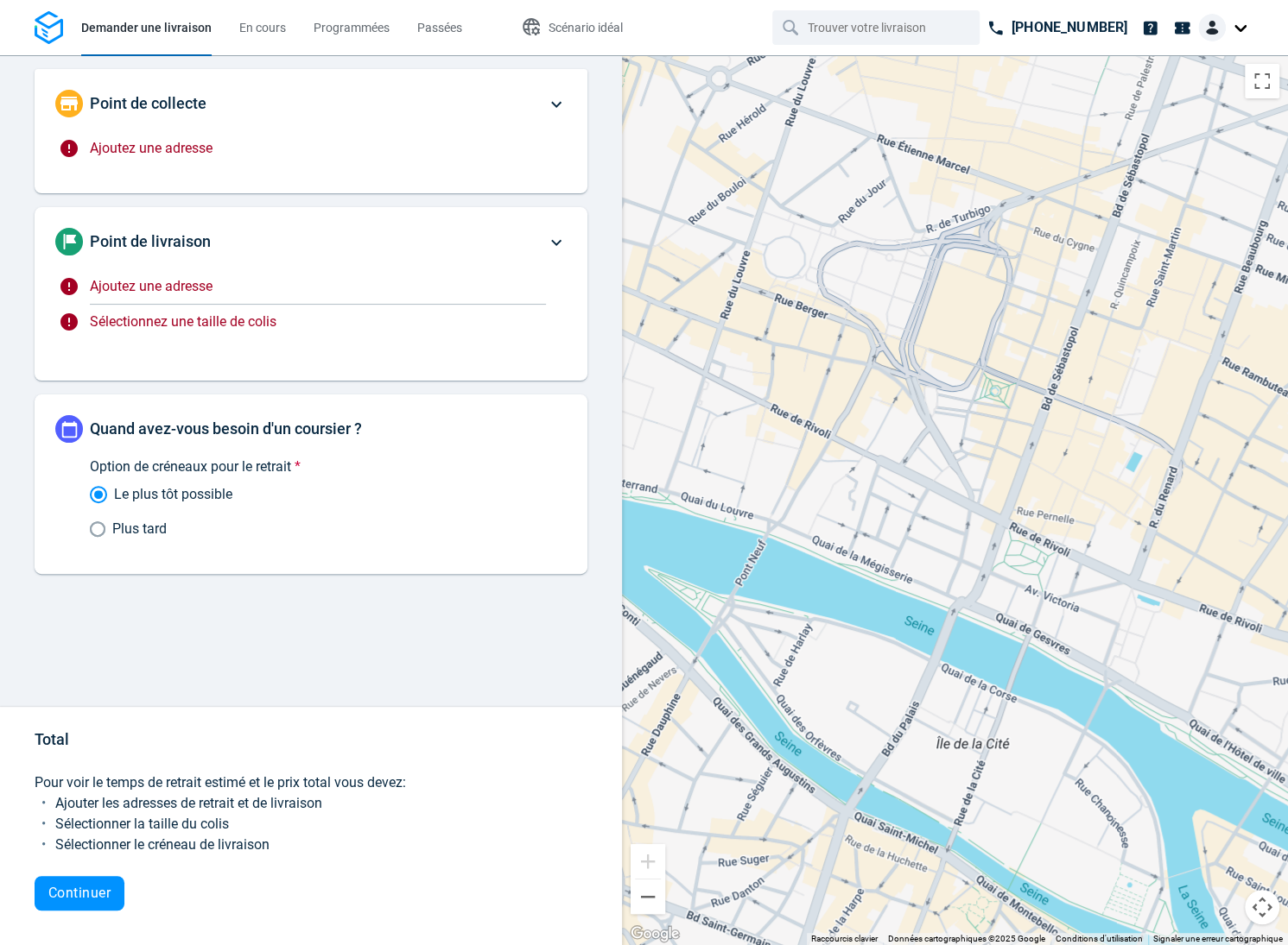
click at [153, 144] on span "Ajoutez une adresse" at bounding box center [150, 148] width 123 height 16
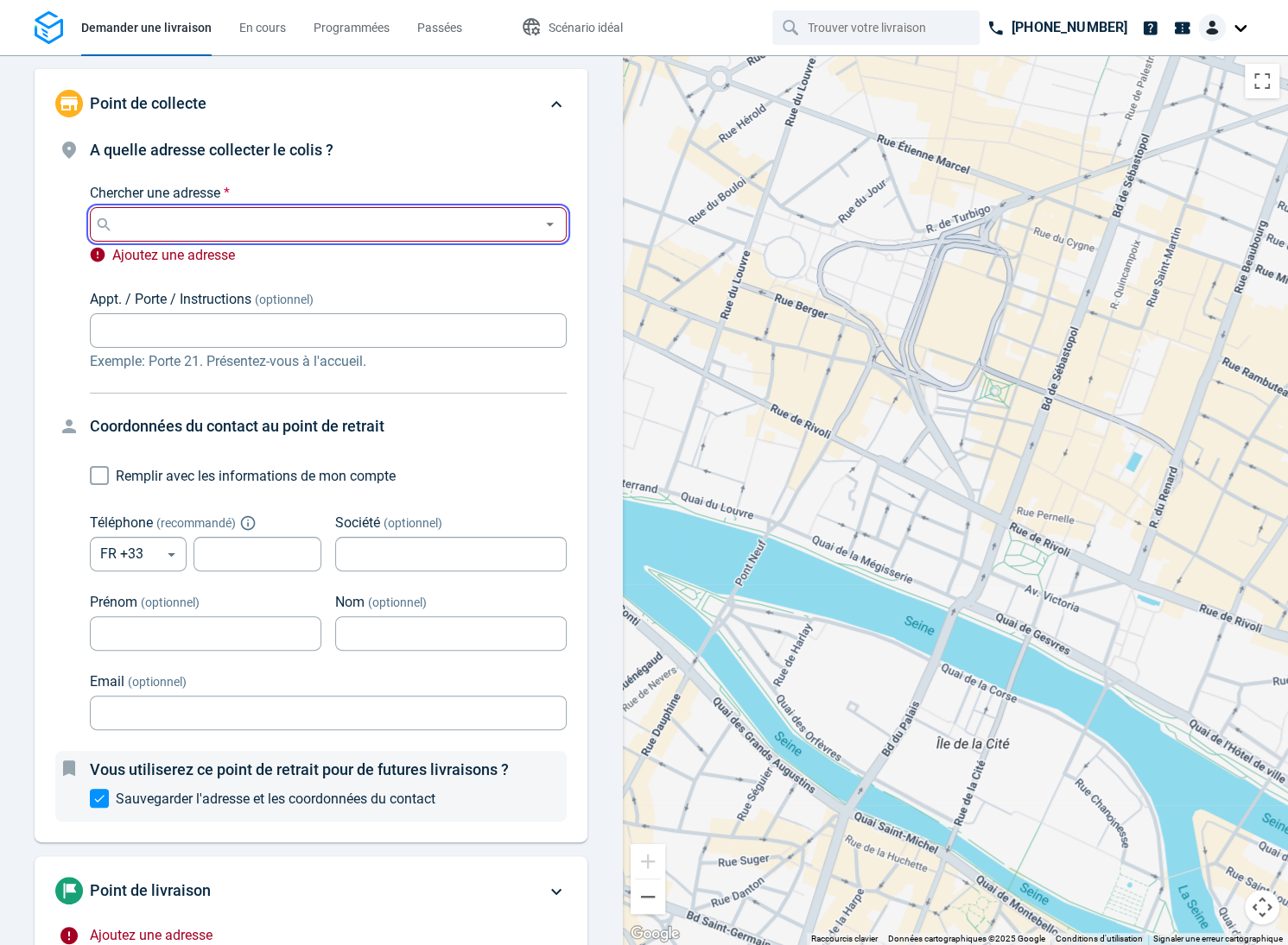
click at [174, 227] on input "Chercher une adresse *" at bounding box center [324, 224] width 416 height 24
click at [191, 232] on input "Chercher une adresse *" at bounding box center [324, 224] width 416 height 24
paste input "[STREET_ADDRESS][DATE]"
click at [200, 267] on p "[GEOGRAPHIC_DATA]" at bounding box center [200, 274] width 144 height 17
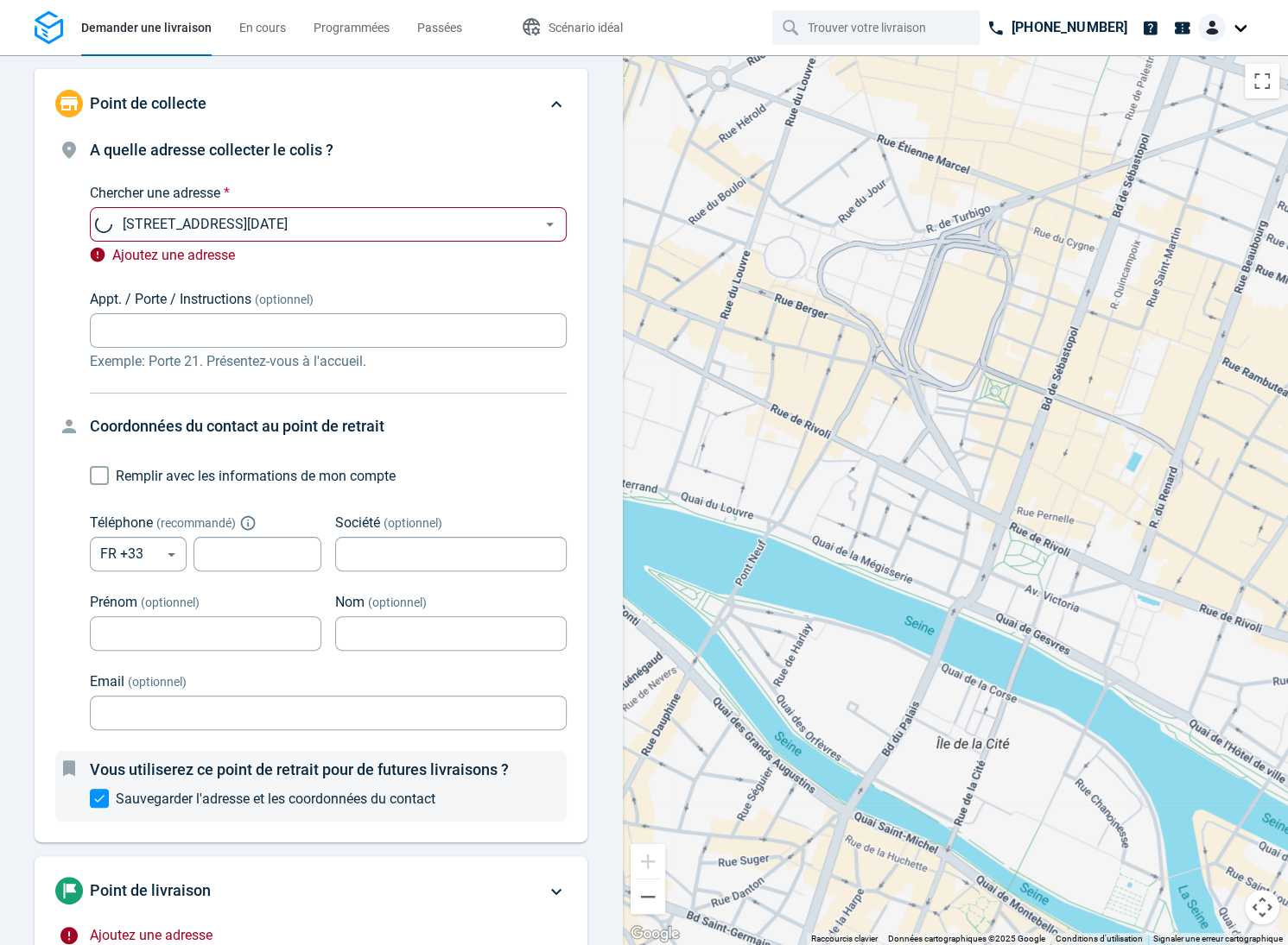
type input "[STREET_ADDRESS][DATE]"
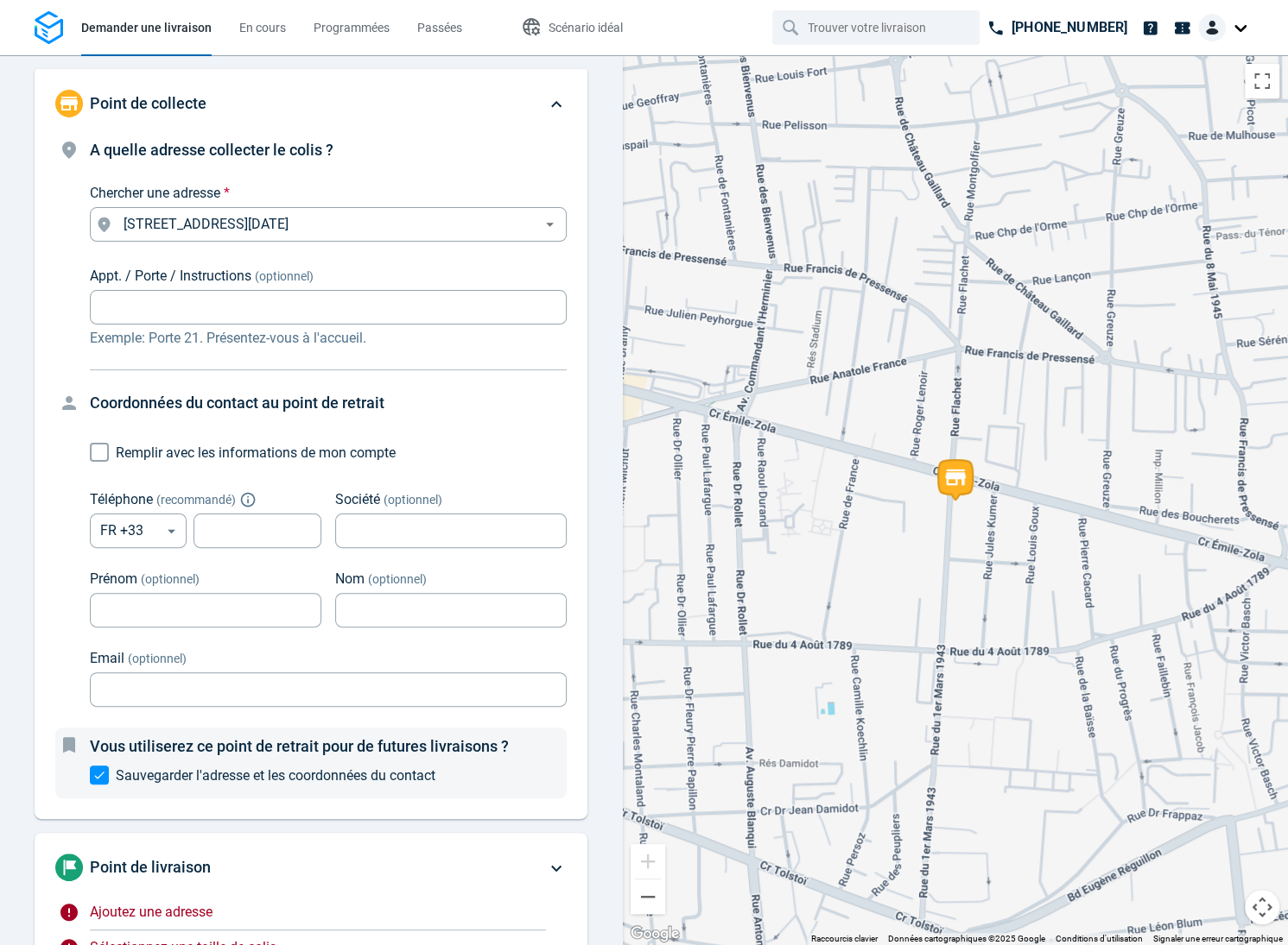
scroll to position [256, 0]
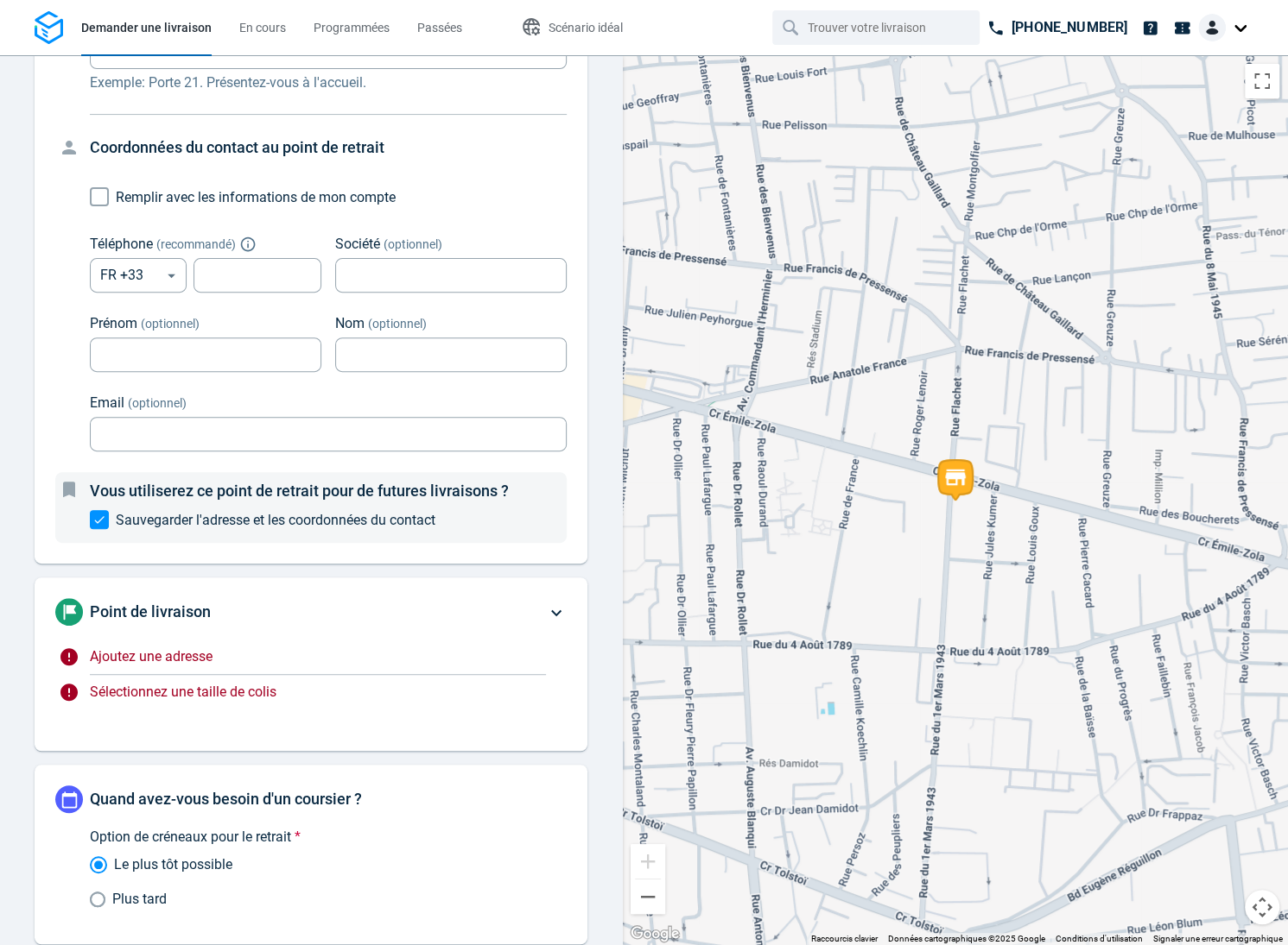
click at [174, 652] on span "Ajoutez une adresse" at bounding box center [150, 656] width 123 height 16
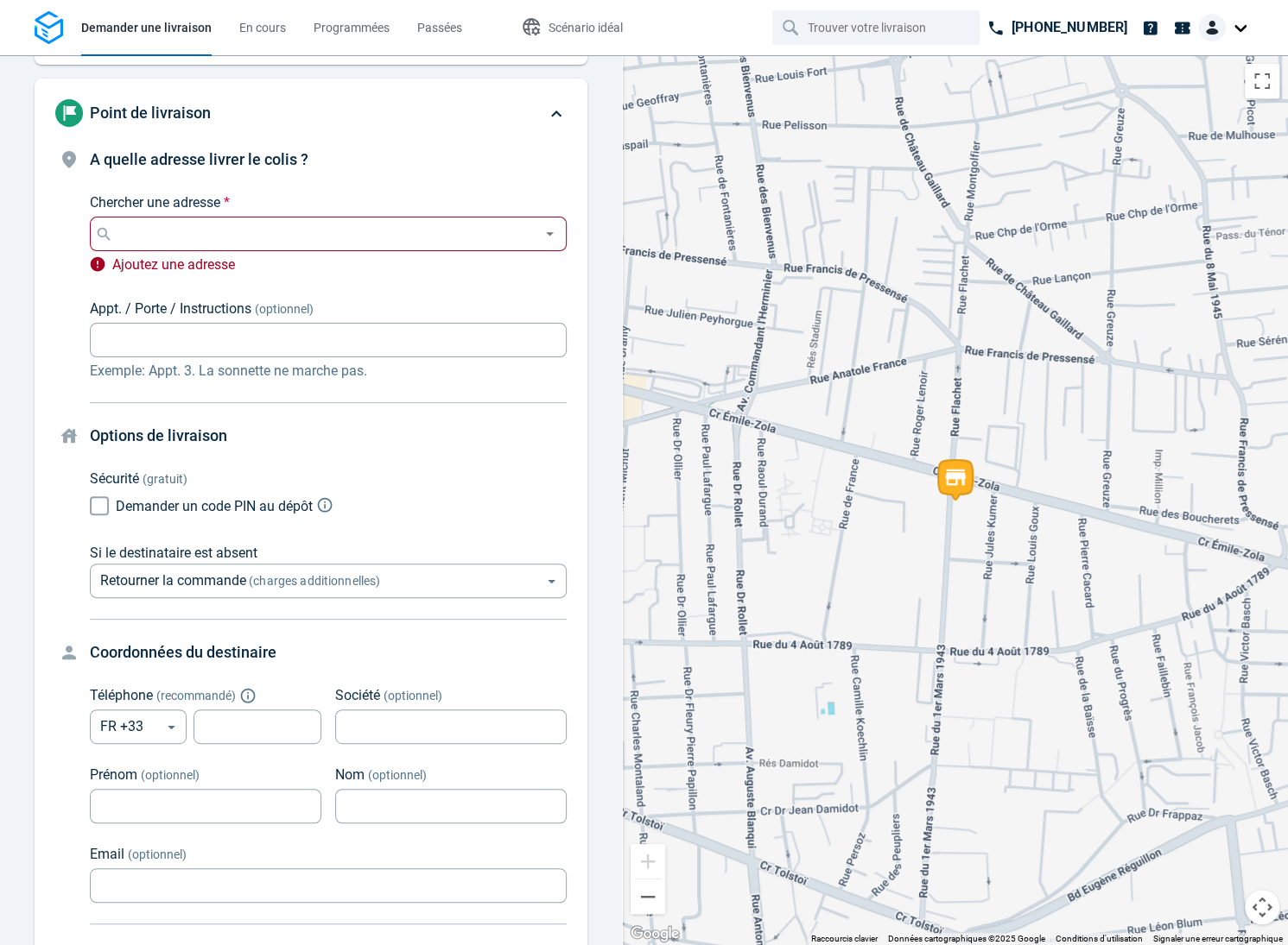
scroll to position [131, 0]
click at [234, 245] on div "Chercher une adresse *" at bounding box center [327, 232] width 477 height 35
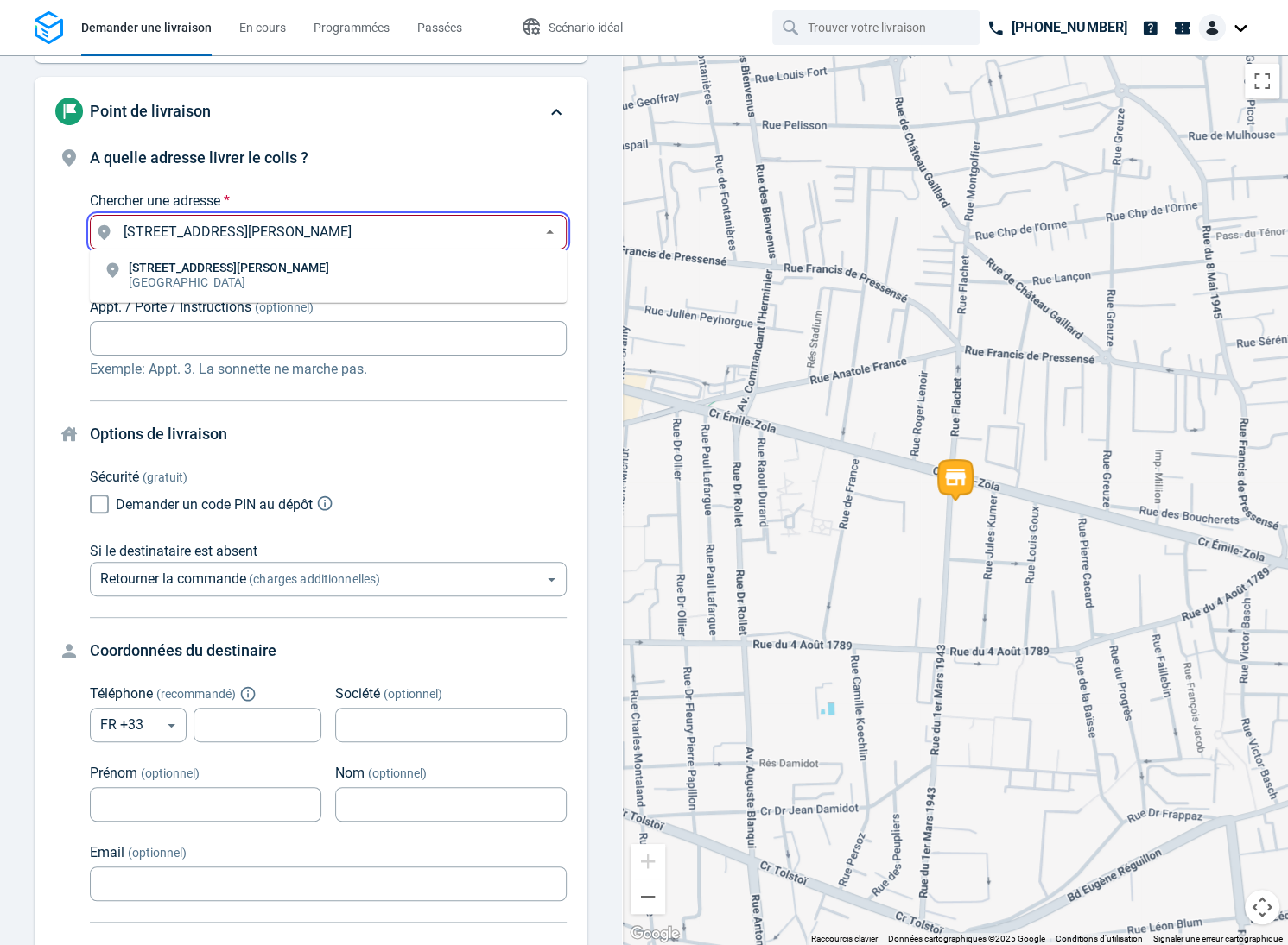
click at [301, 279] on li "[STREET_ADDRESS][PERSON_NAME]" at bounding box center [327, 276] width 477 height 39
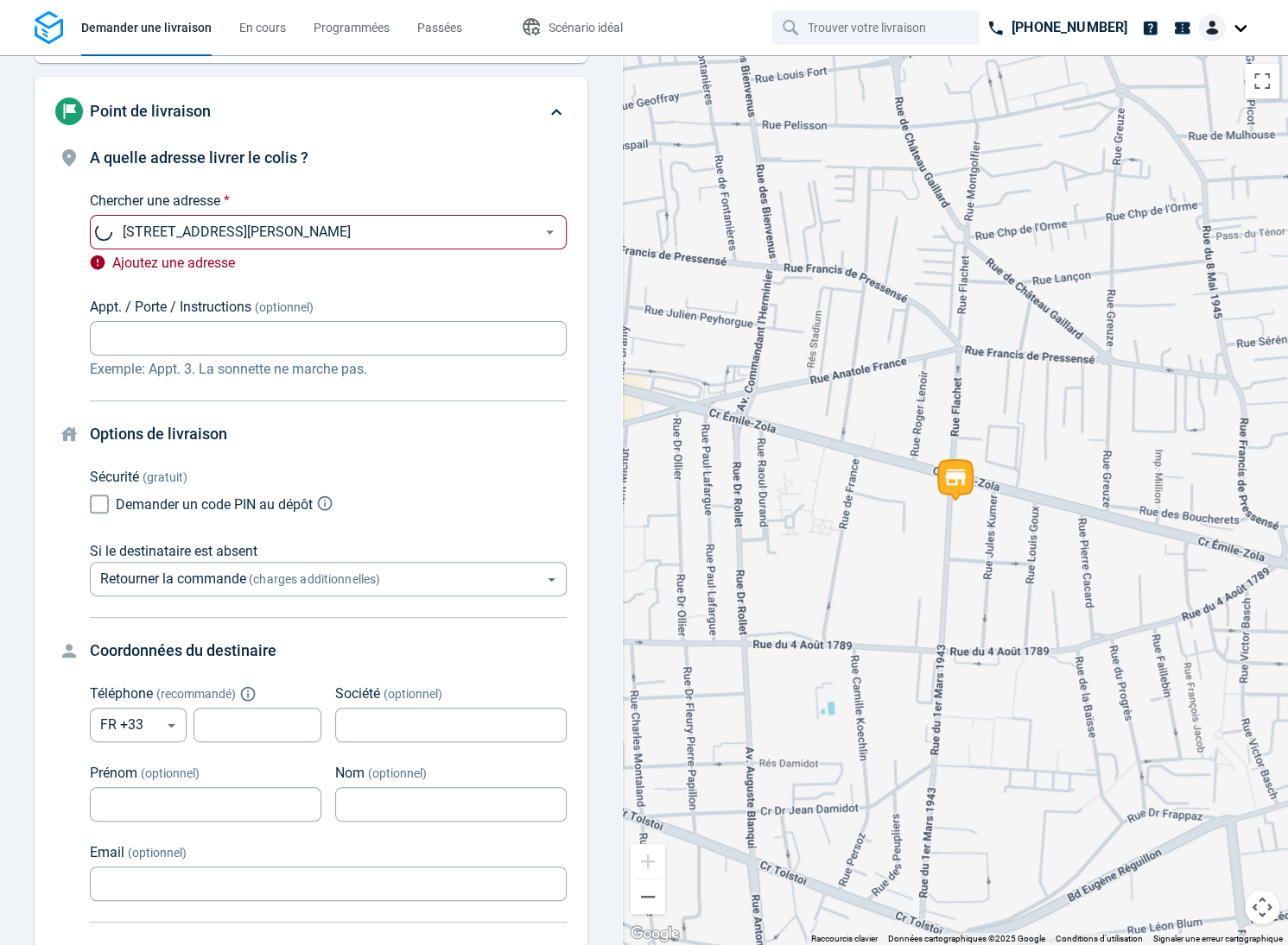
type input "98 Av. [PERSON_NAME], [GEOGRAPHIC_DATA], [GEOGRAPHIC_DATA]"
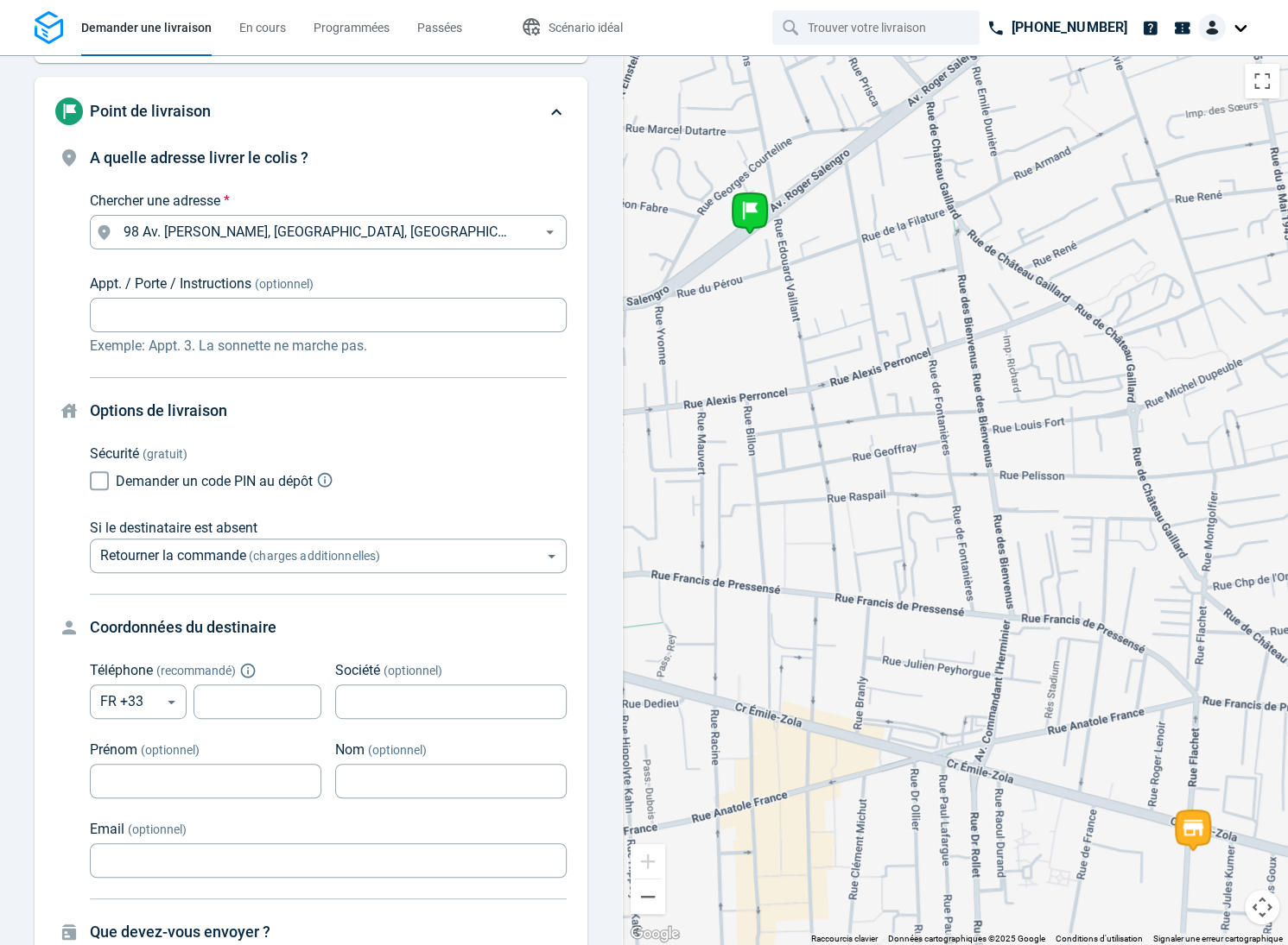
drag, startPoint x: 1011, startPoint y: 415, endPoint x: 1028, endPoint y: 460, distance: 48.1
click at [1028, 460] on div "Pour naviguer, appuyez sur les touches fléchées." at bounding box center [954, 501] width 666 height 890
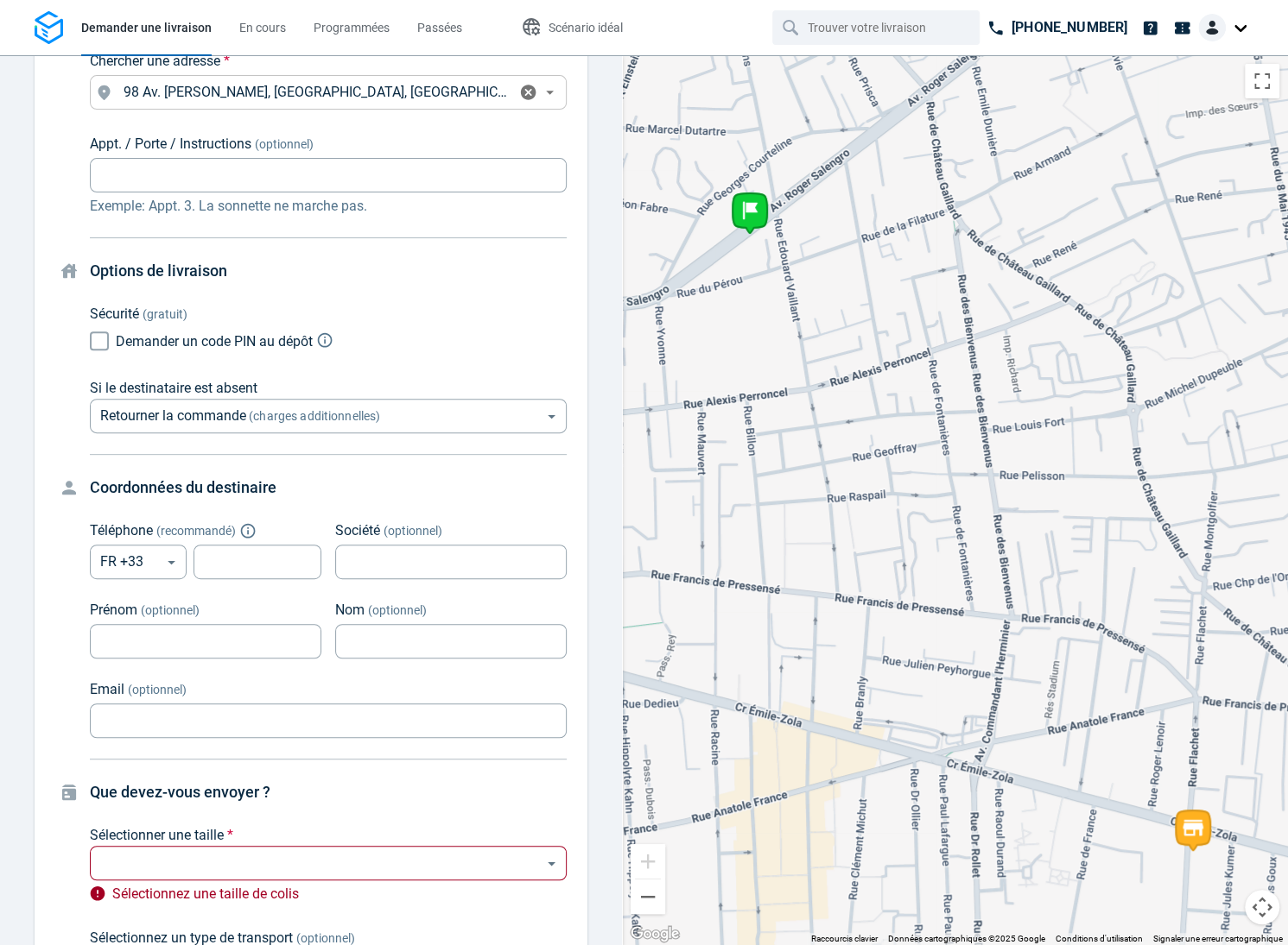
scroll to position [341, 0]
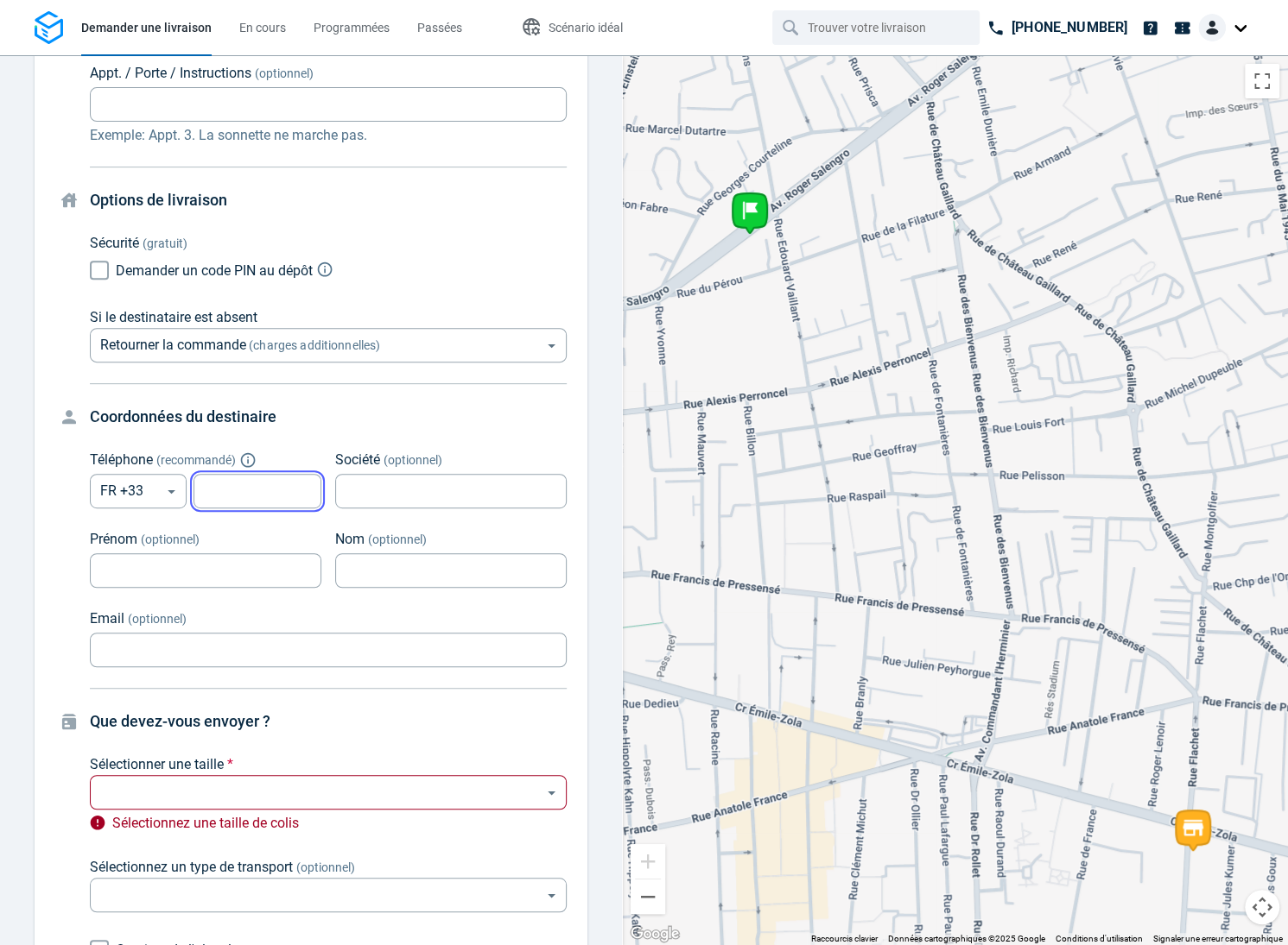
click at [246, 493] on input "tel" at bounding box center [257, 492] width 128 height 34
click at [382, 419] on h4 "Coordonnées du destinaire" at bounding box center [327, 417] width 477 height 24
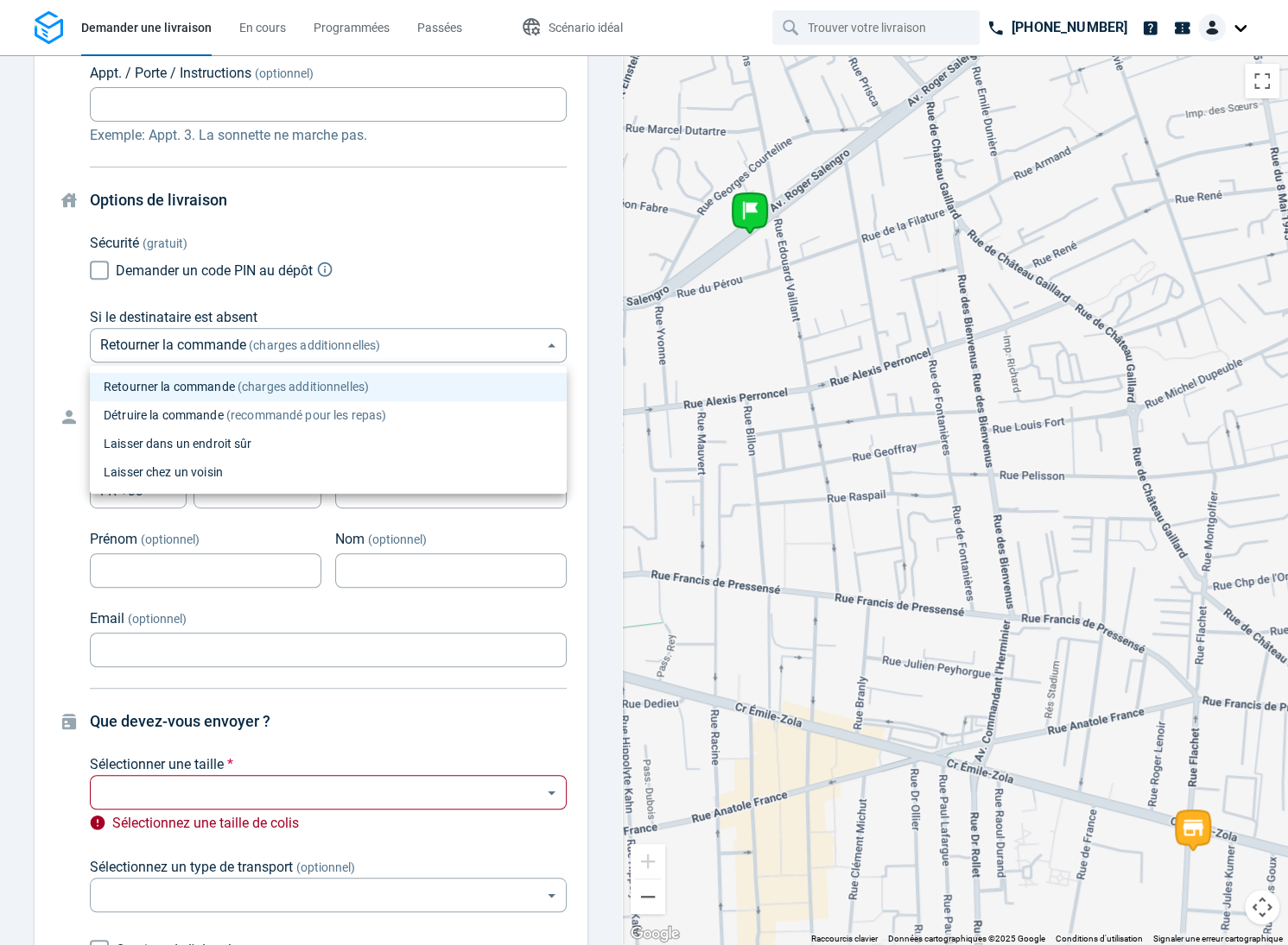
click at [416, 341] on body "Demander une livraison En cours Programmées Passées Scénario idéal [PHONE_NUMBE…" at bounding box center [644, 472] width 1288 height 945
click at [416, 292] on div at bounding box center [644, 472] width 1288 height 945
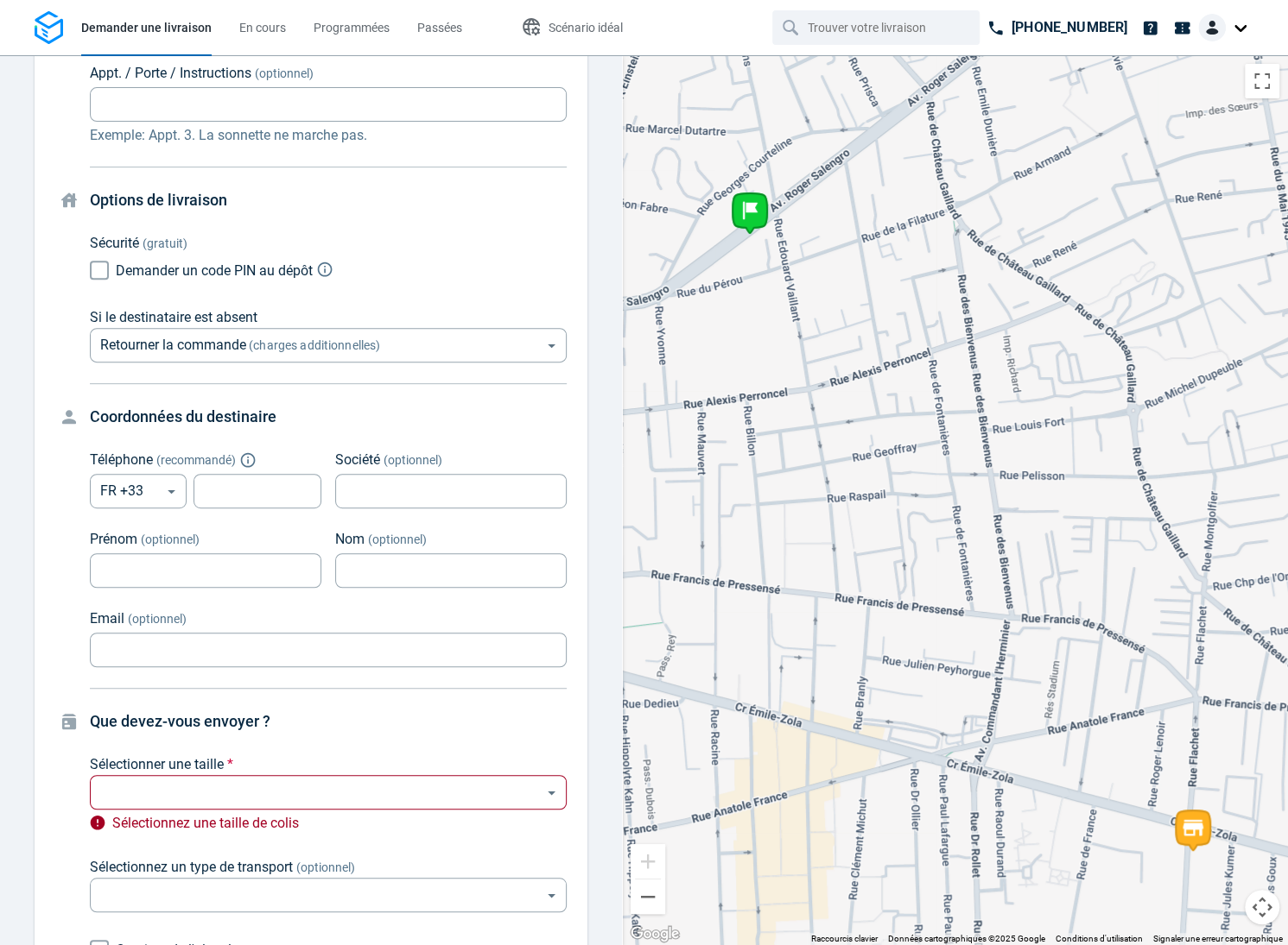
click at [382, 330] on body "Demander une livraison En cours Programmées Passées Scénario idéal [PHONE_NUMBE…" at bounding box center [644, 472] width 1288 height 945
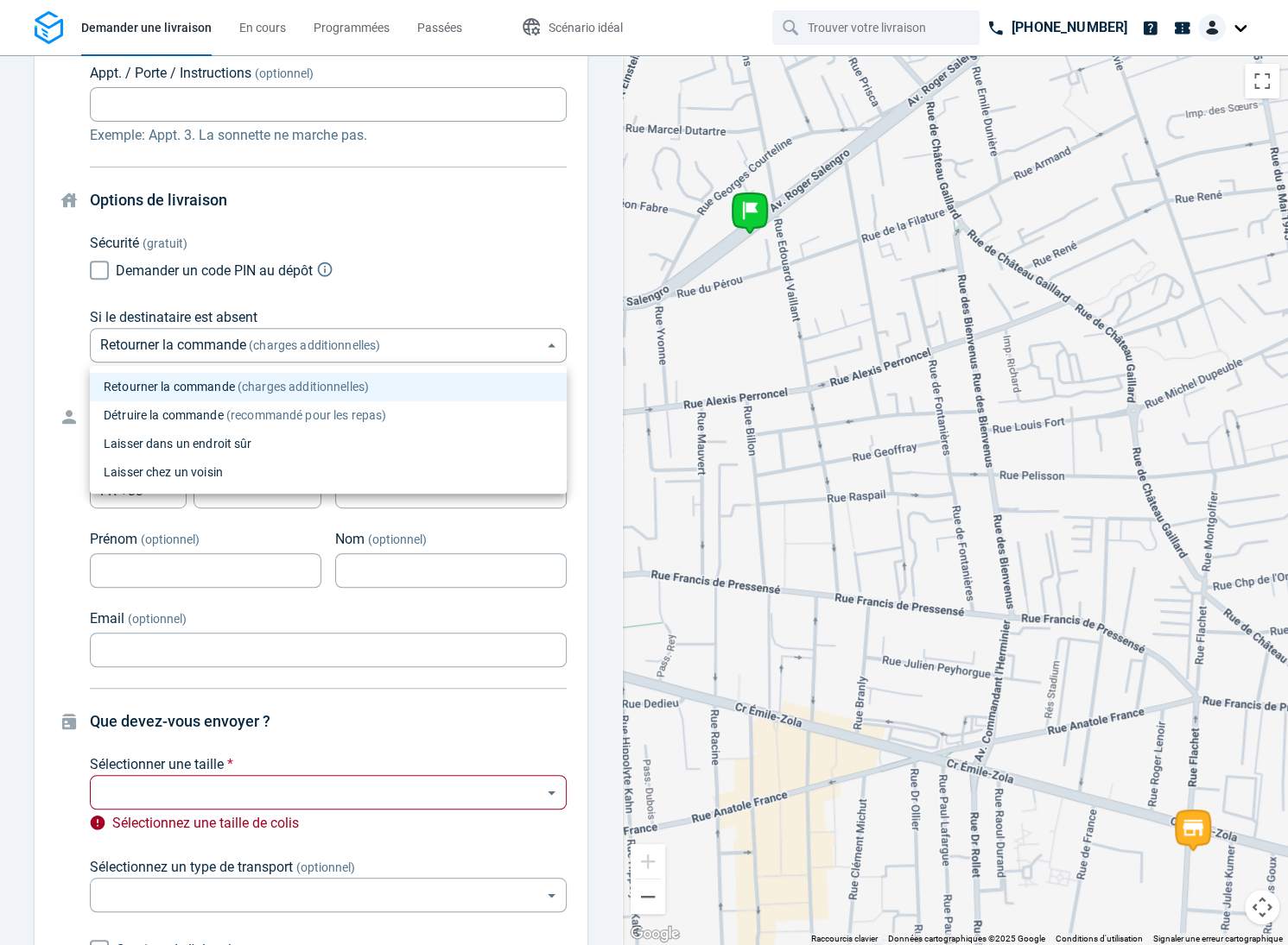
click at [411, 291] on div at bounding box center [644, 472] width 1288 height 945
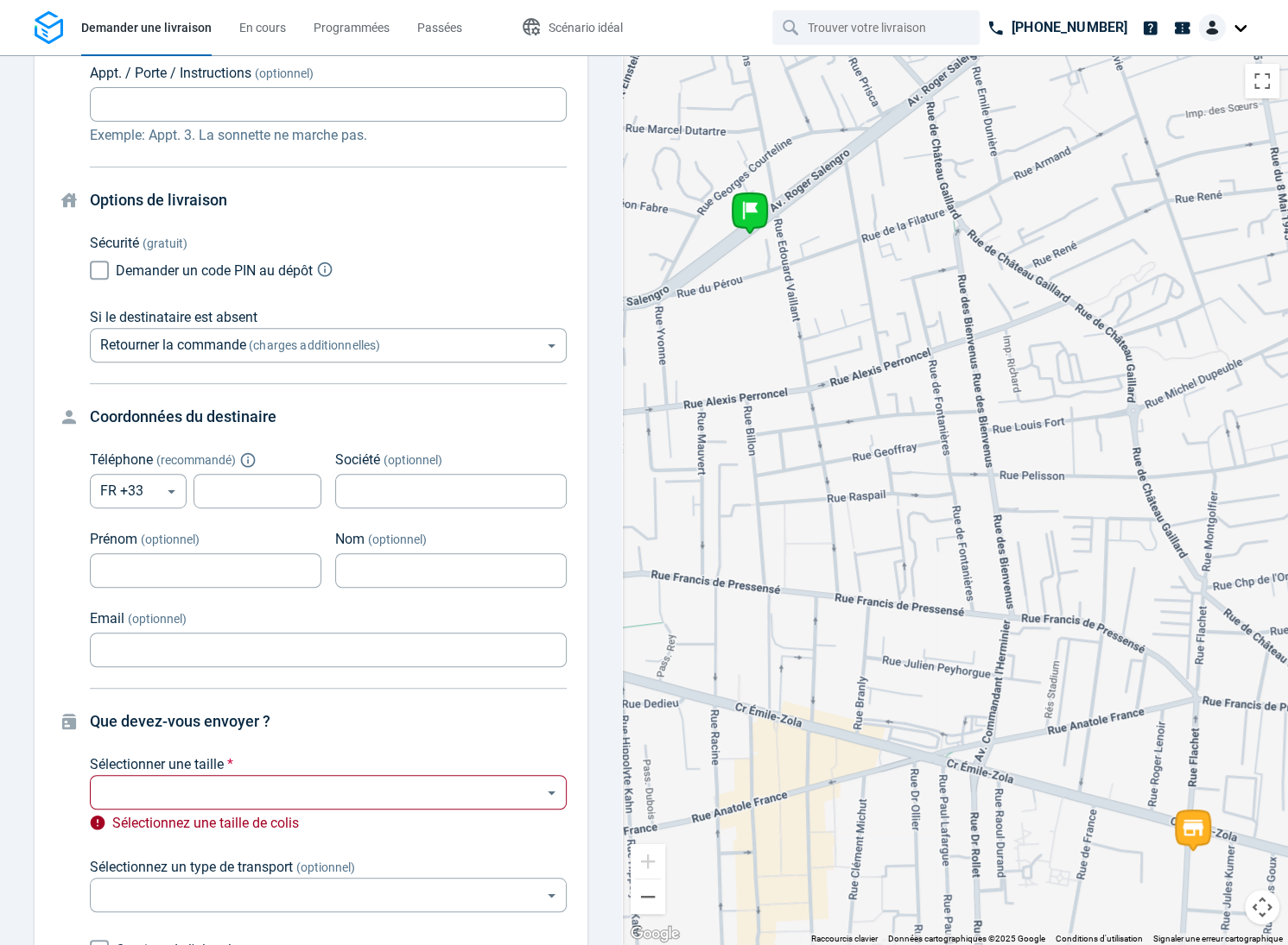
click at [368, 352] on body "Demander une livraison En cours Programmées Passées Scénario idéal [PHONE_NUMBE…" at bounding box center [644, 472] width 1288 height 945
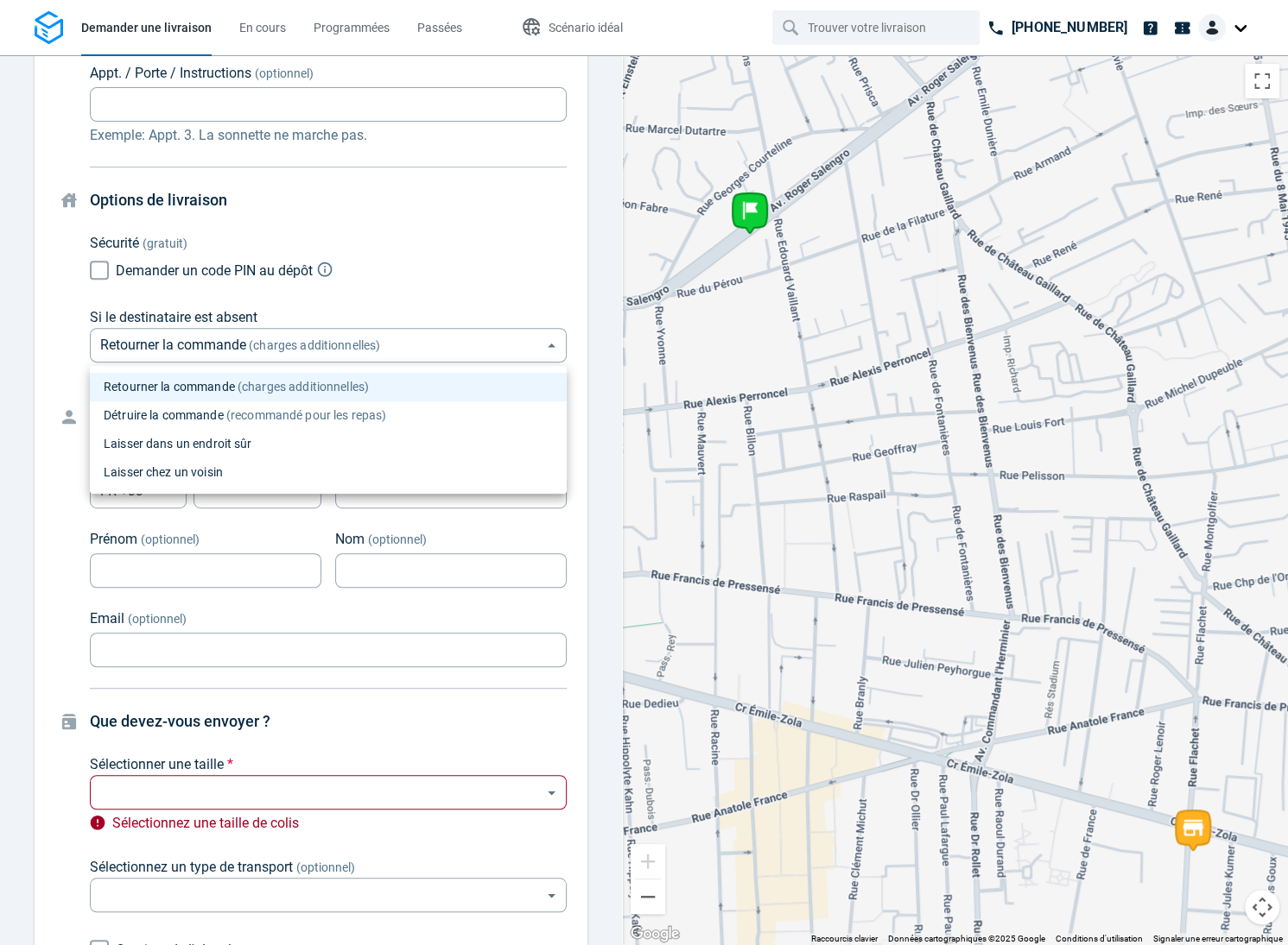
click at [410, 269] on div at bounding box center [644, 472] width 1288 height 945
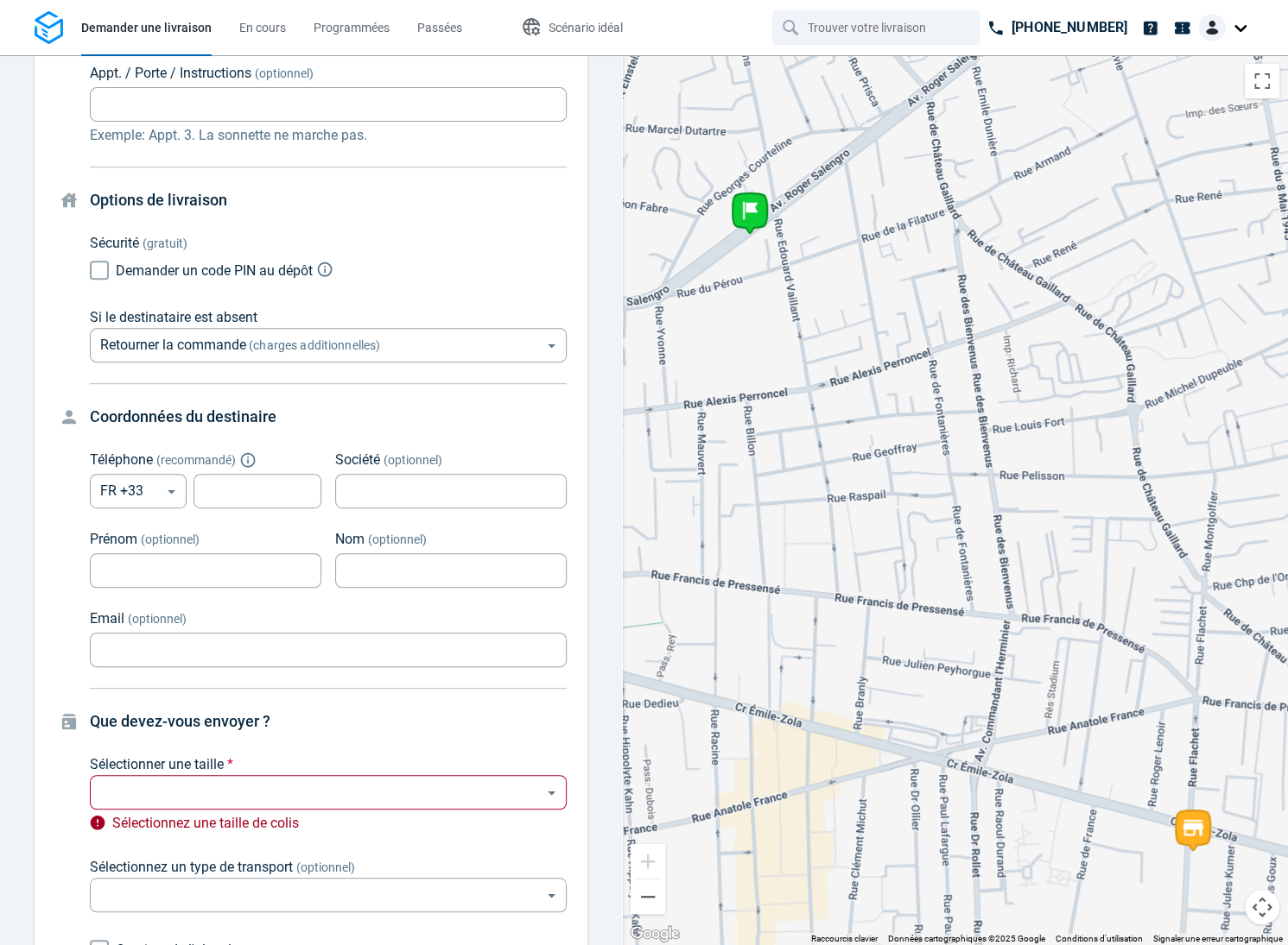
click at [383, 324] on div "Si le destinataire est absent Retourner la commande (charges additionnelles) re…" at bounding box center [327, 335] width 477 height 55
click at [379, 333] on body "Demander une livraison En cours Programmées Passées Scénario idéal [PHONE_NUMBE…" at bounding box center [644, 472] width 1288 height 945
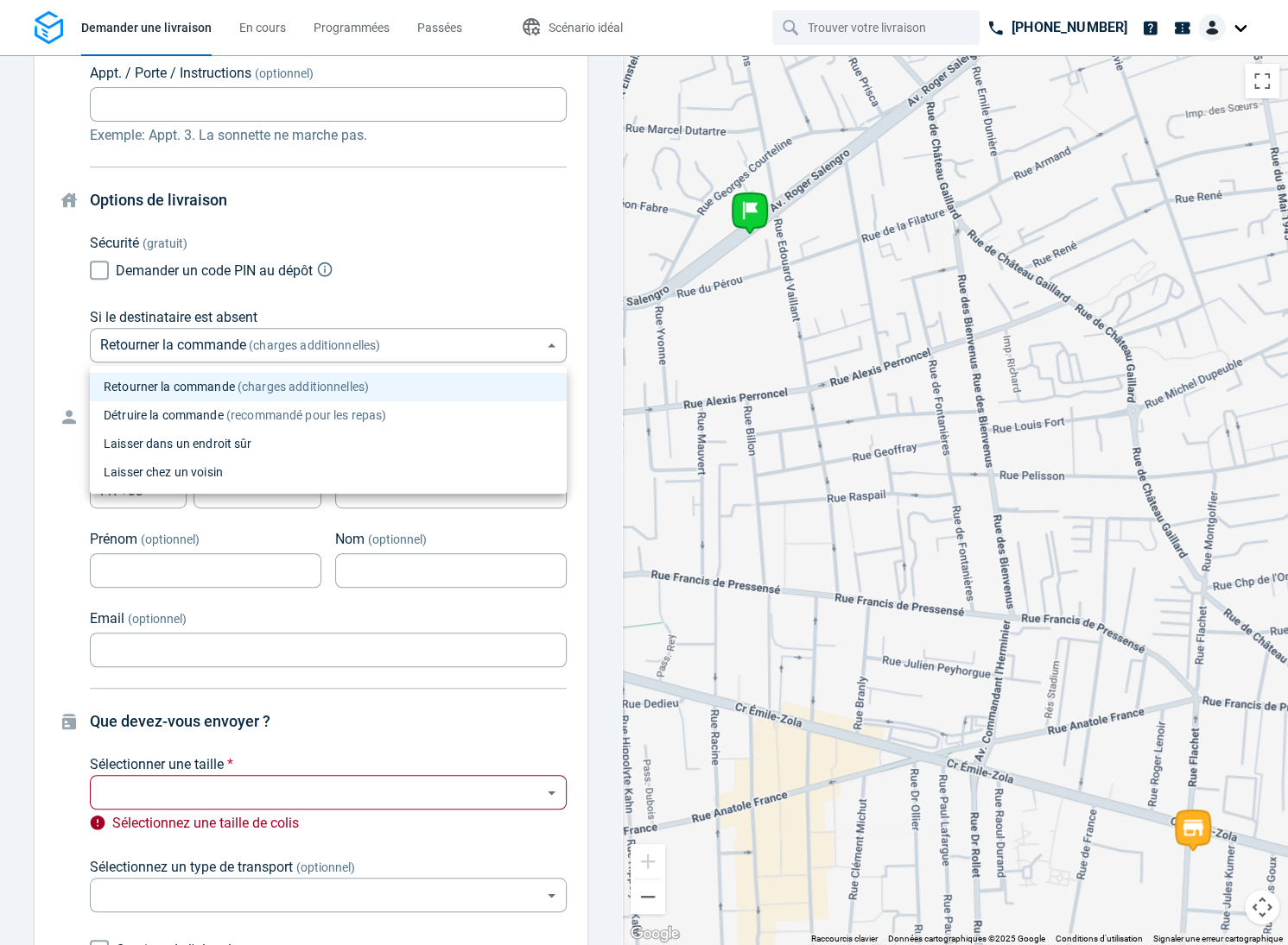
click at [379, 333] on div at bounding box center [644, 472] width 1288 height 945
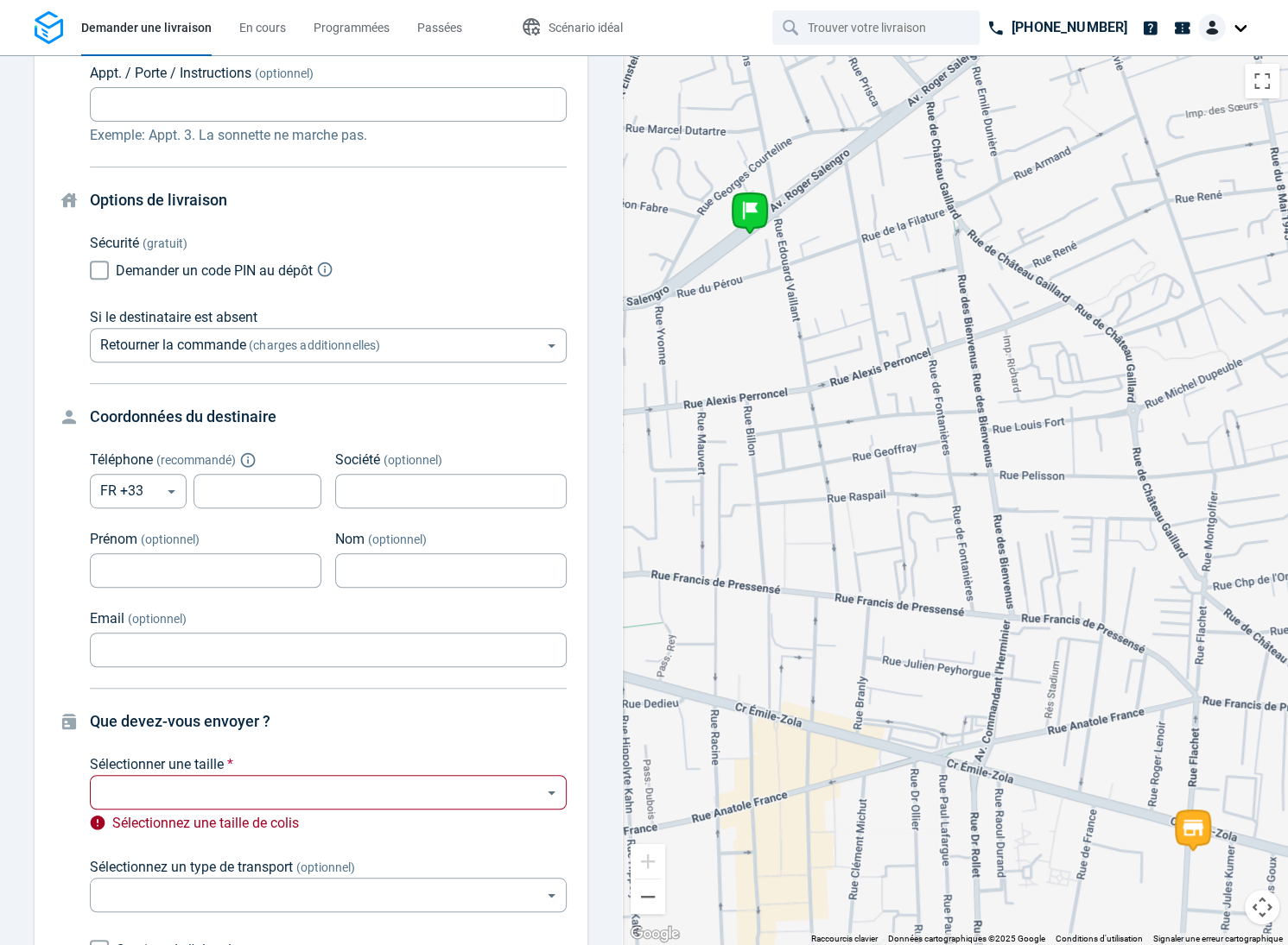
click at [412, 282] on div "Demander un code PIN au dépôt" at bounding box center [327, 270] width 477 height 33
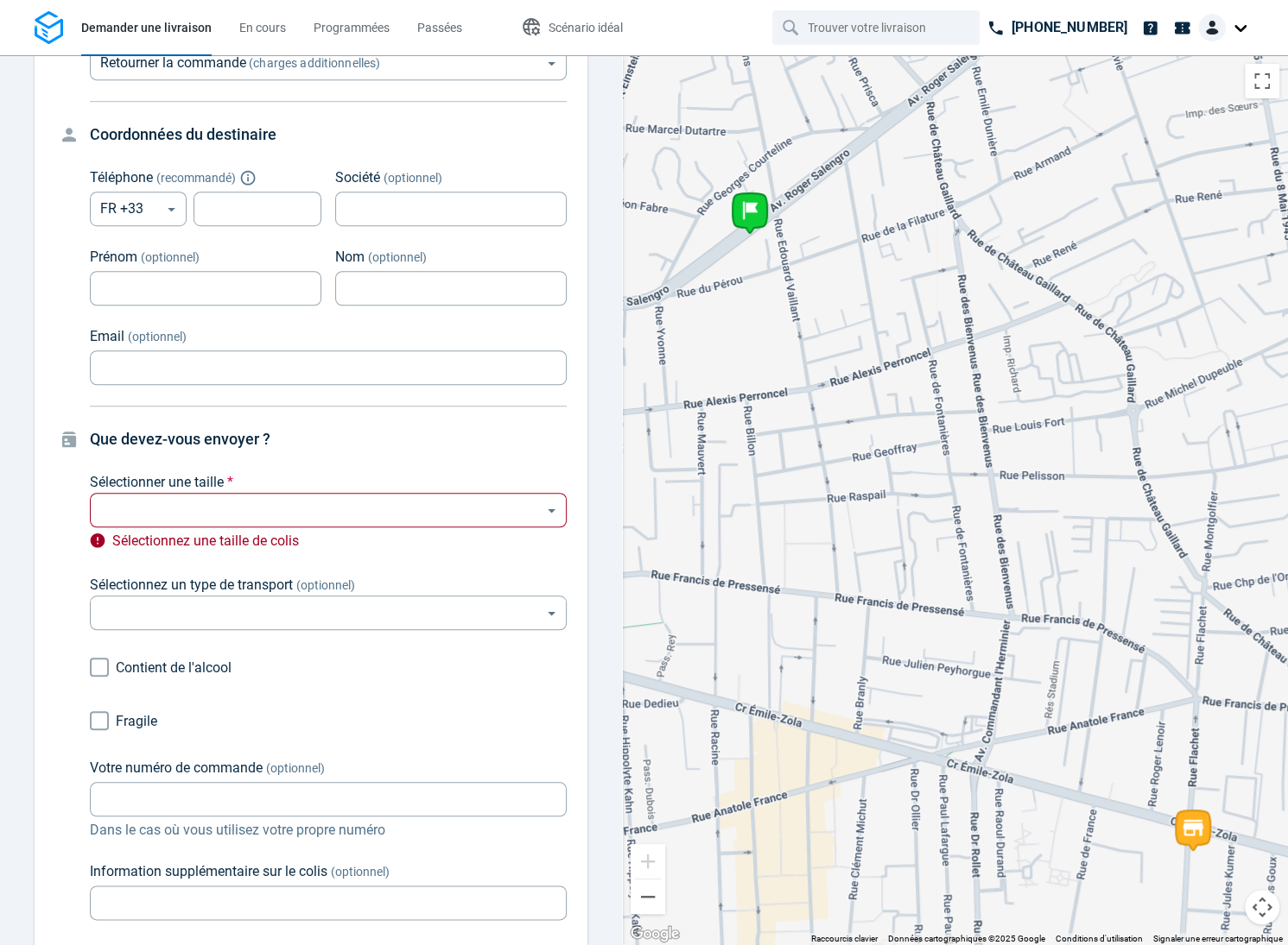
scroll to position [682, 0]
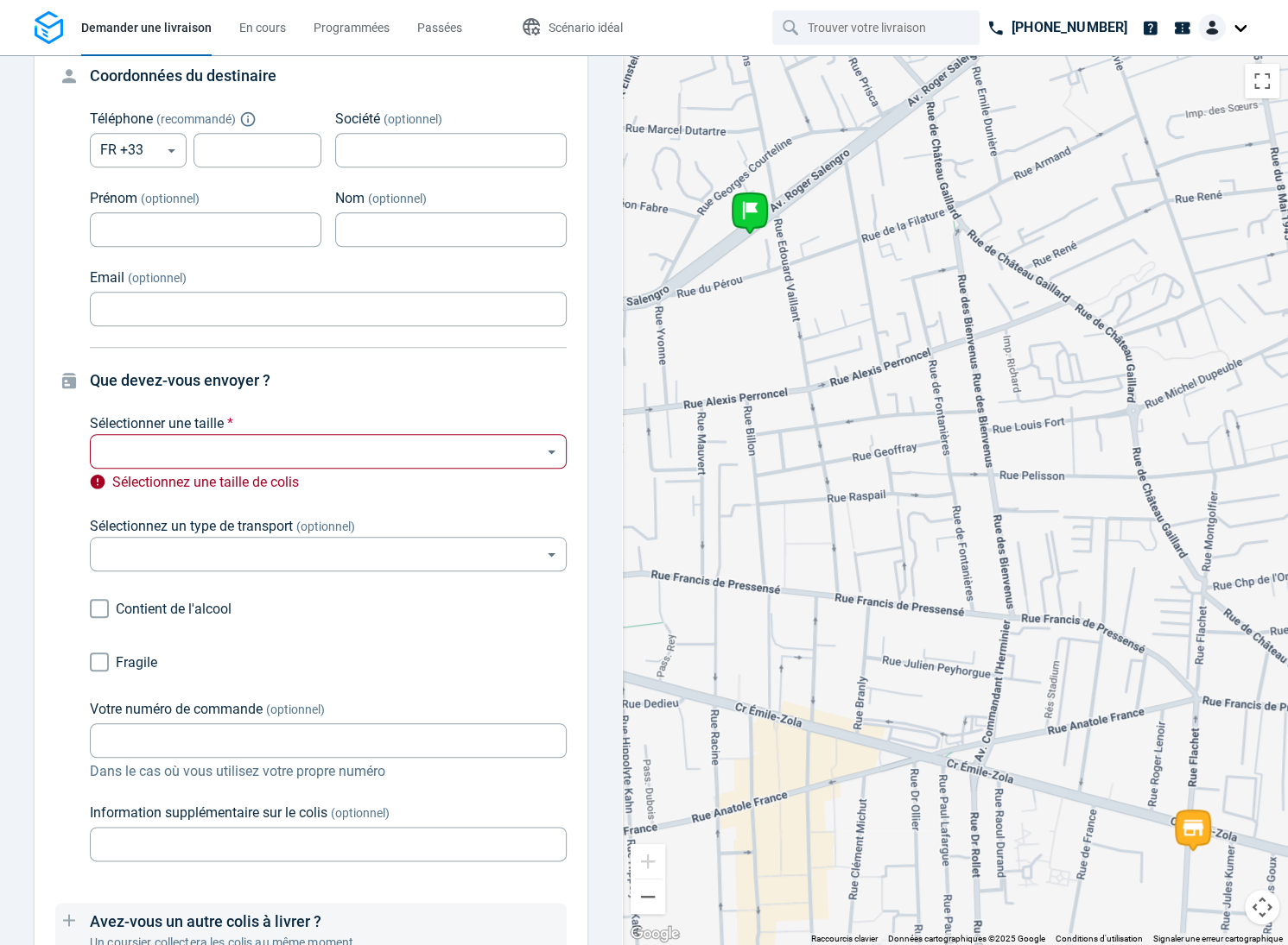
click at [395, 468] on div "Sélectionner une taille * ​ ​ Sélectionnez une taille de colis" at bounding box center [327, 455] width 477 height 82
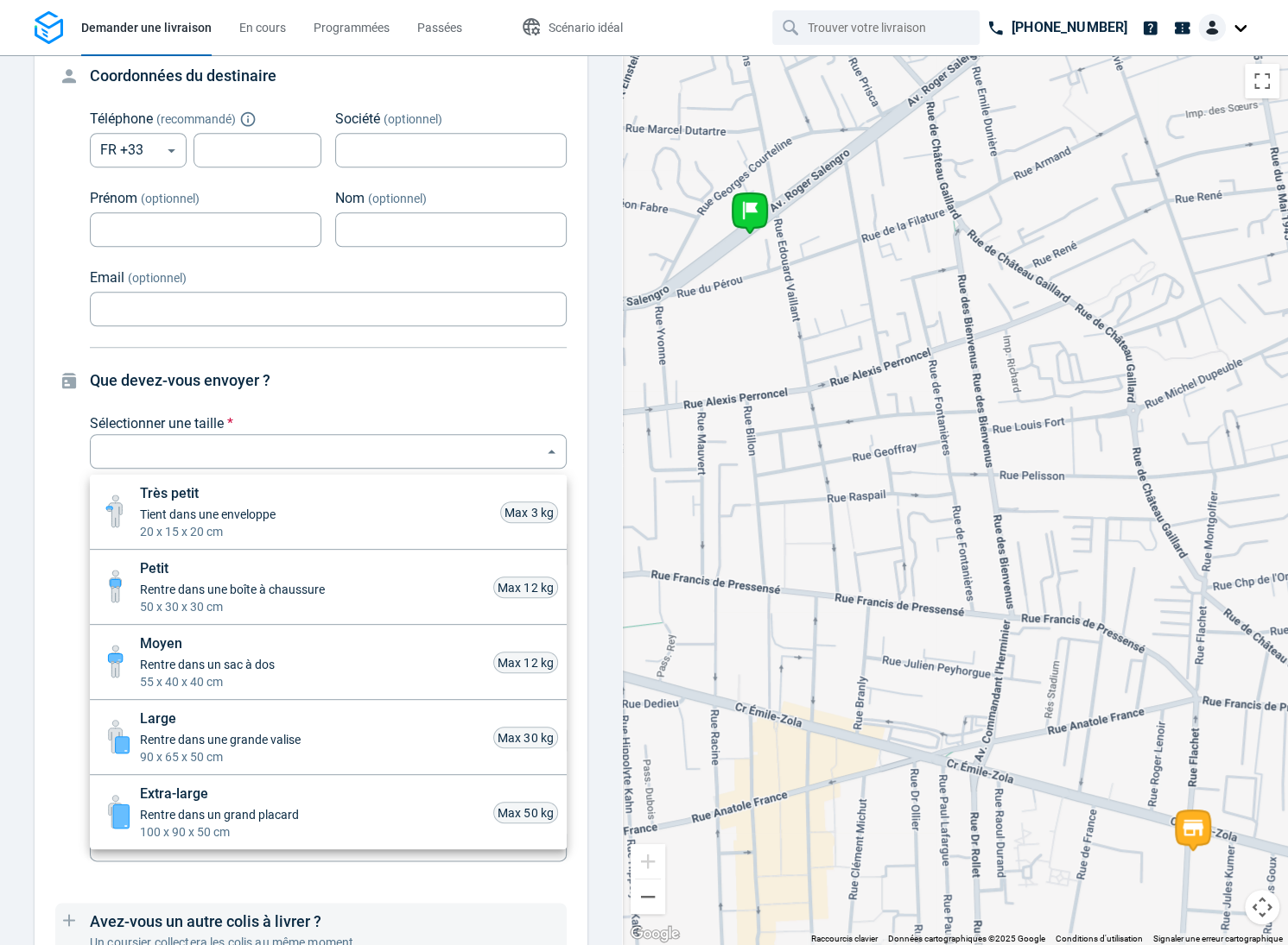
click at [397, 463] on body "Demander une livraison En cours Programmées Passées Scénario idéal [PHONE_NUMBE…" at bounding box center [644, 472] width 1288 height 945
click at [343, 418] on div at bounding box center [644, 472] width 1288 height 945
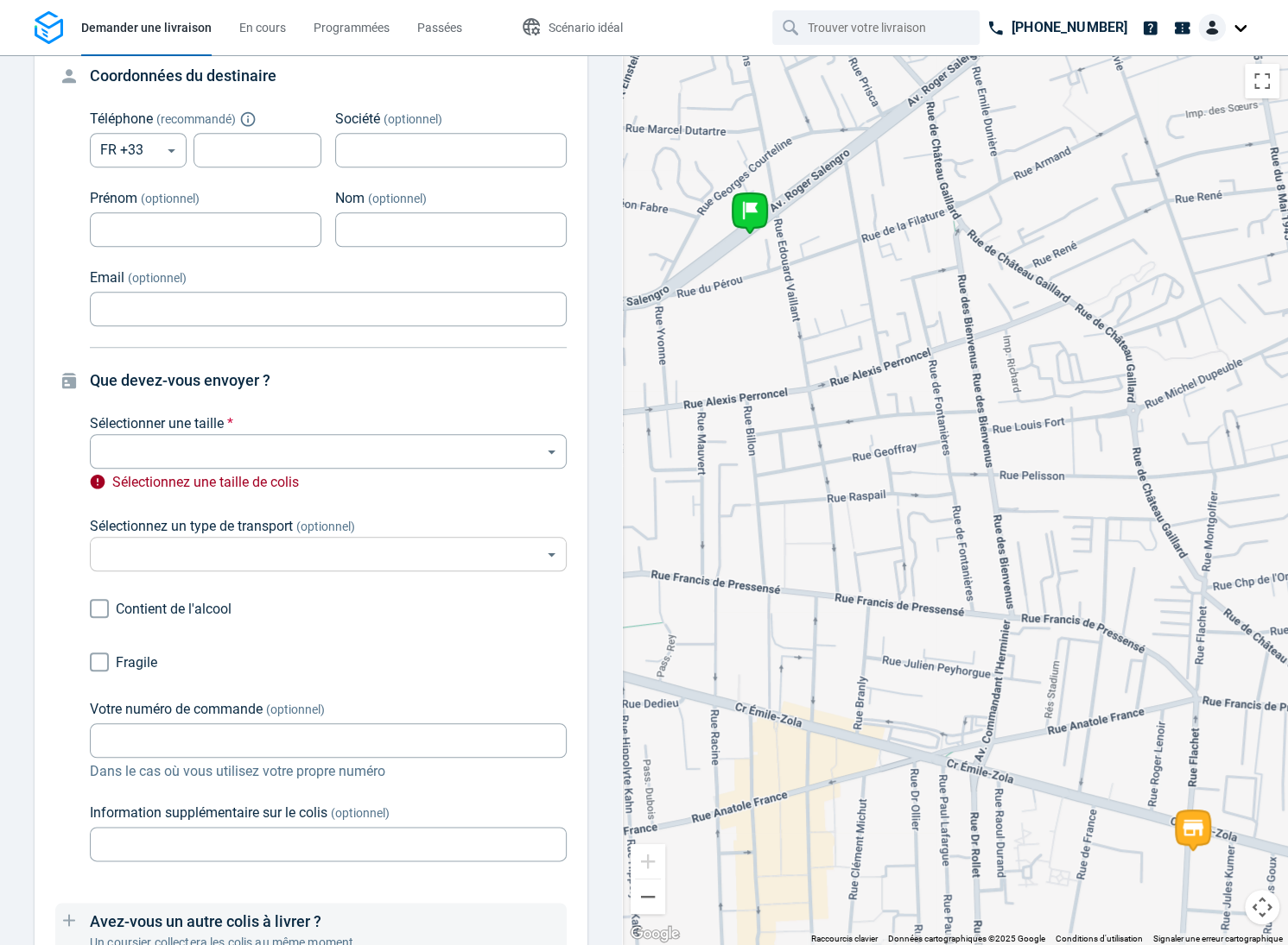
click at [277, 551] on body "Demander une livraison En cours Programmées Passées Scénario idéal [PHONE_NUMBE…" at bounding box center [644, 472] width 1288 height 945
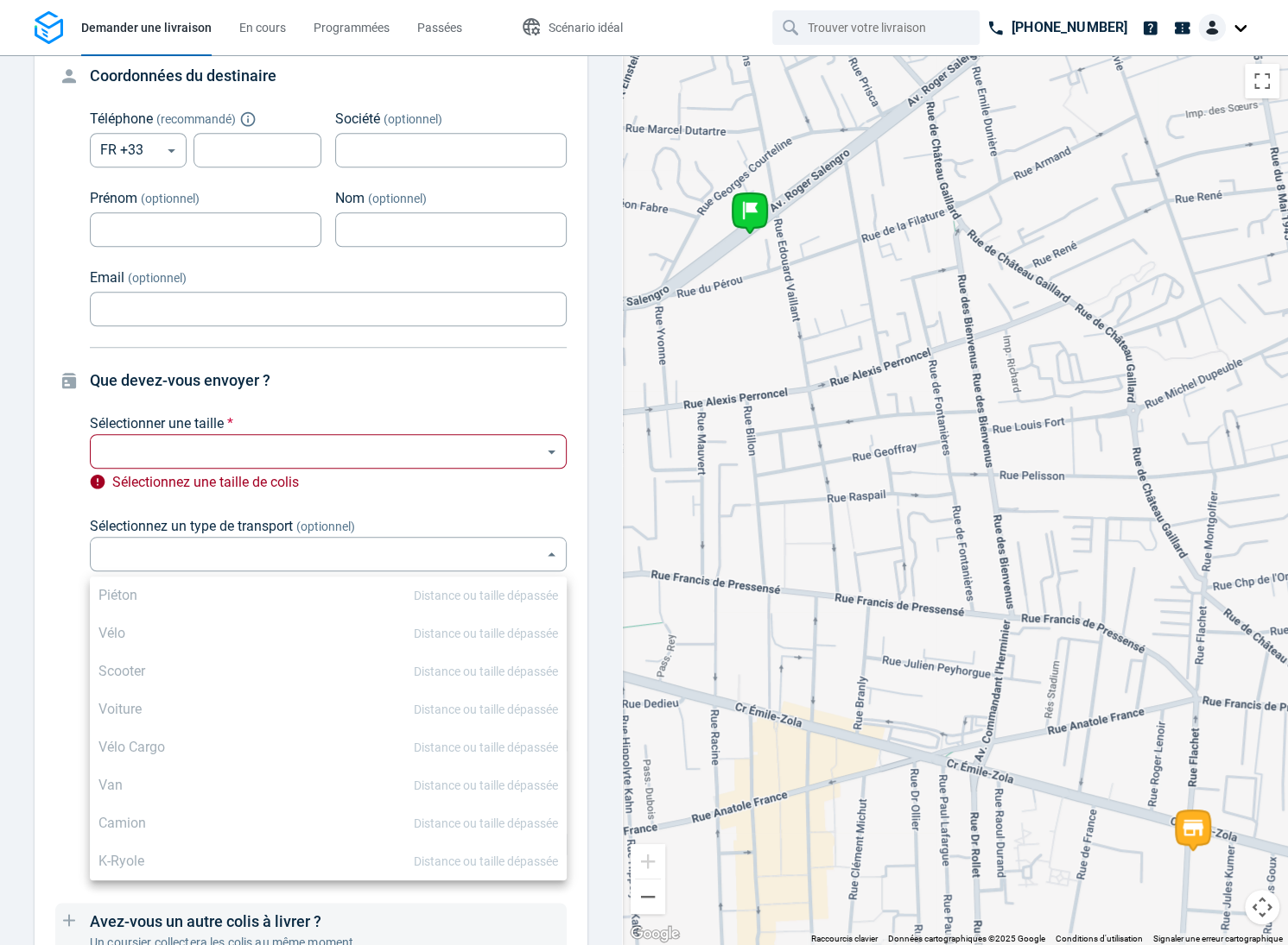
click at [277, 551] on div at bounding box center [644, 472] width 1288 height 945
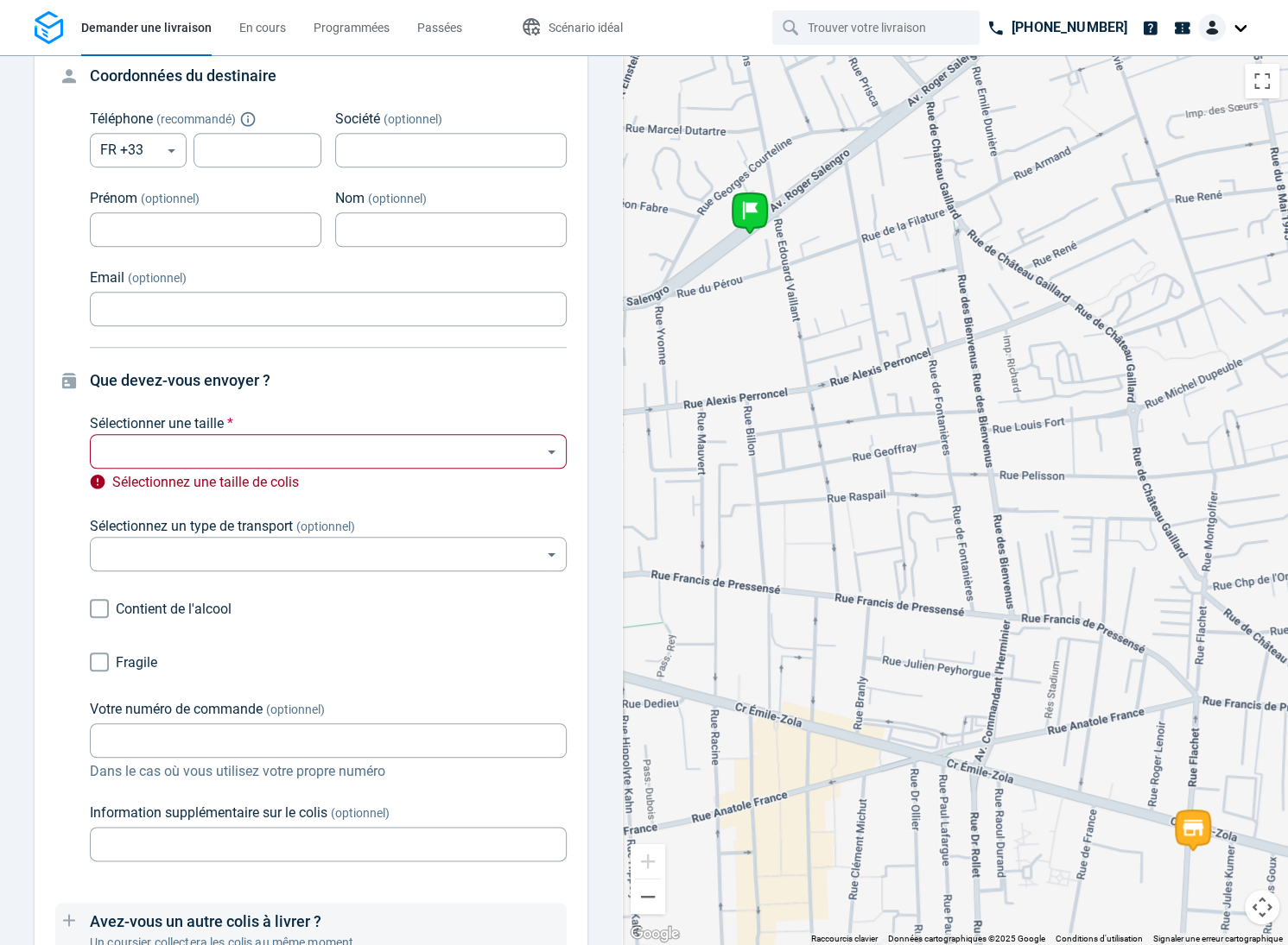
click at [315, 449] on body "Demander une livraison En cours Programmées Passées Scénario idéal [PHONE_NUMBE…" at bounding box center [644, 472] width 1288 height 945
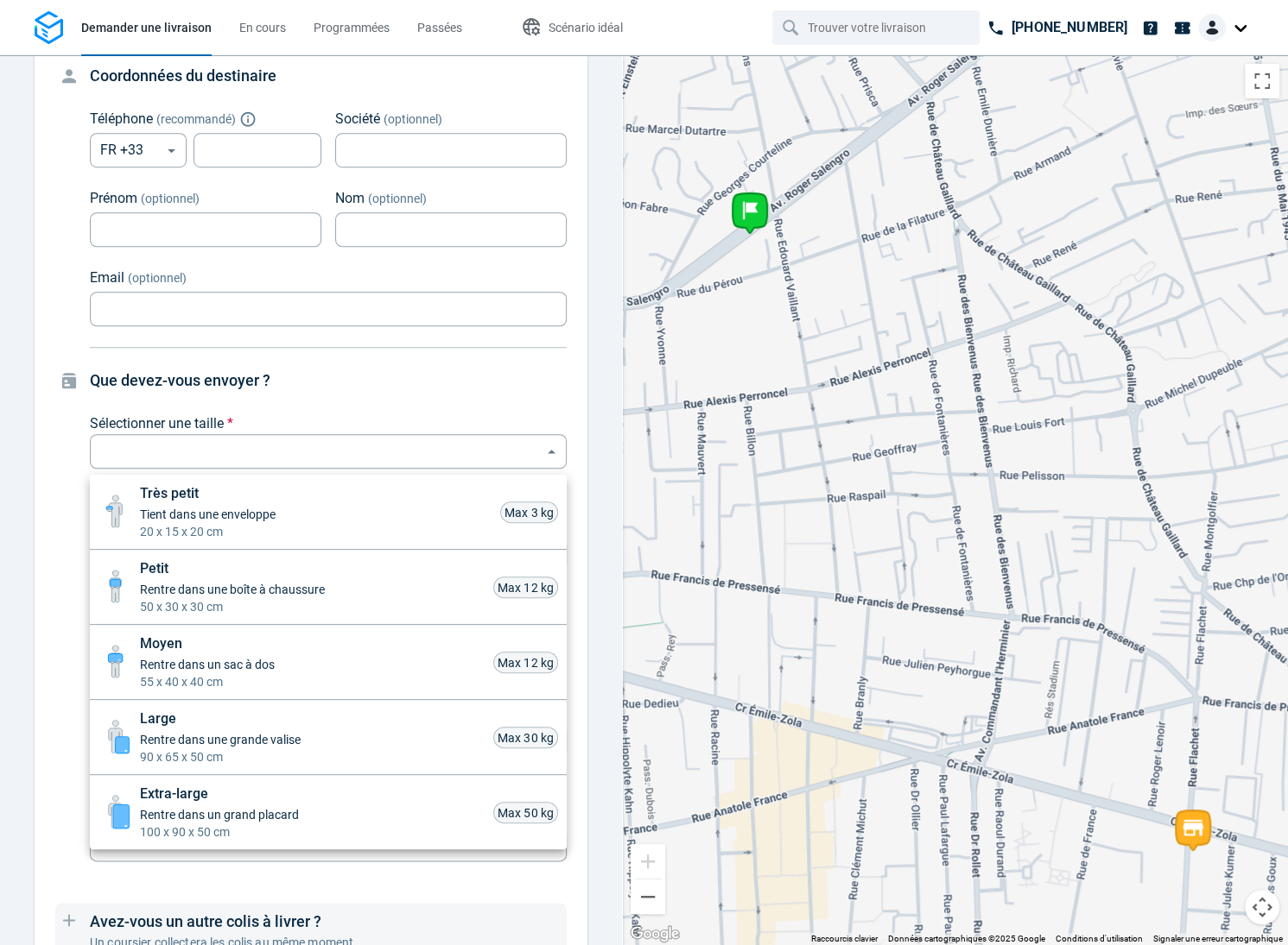
click at [301, 603] on span "50 x 30 x 30 cm" at bounding box center [232, 606] width 185 height 17
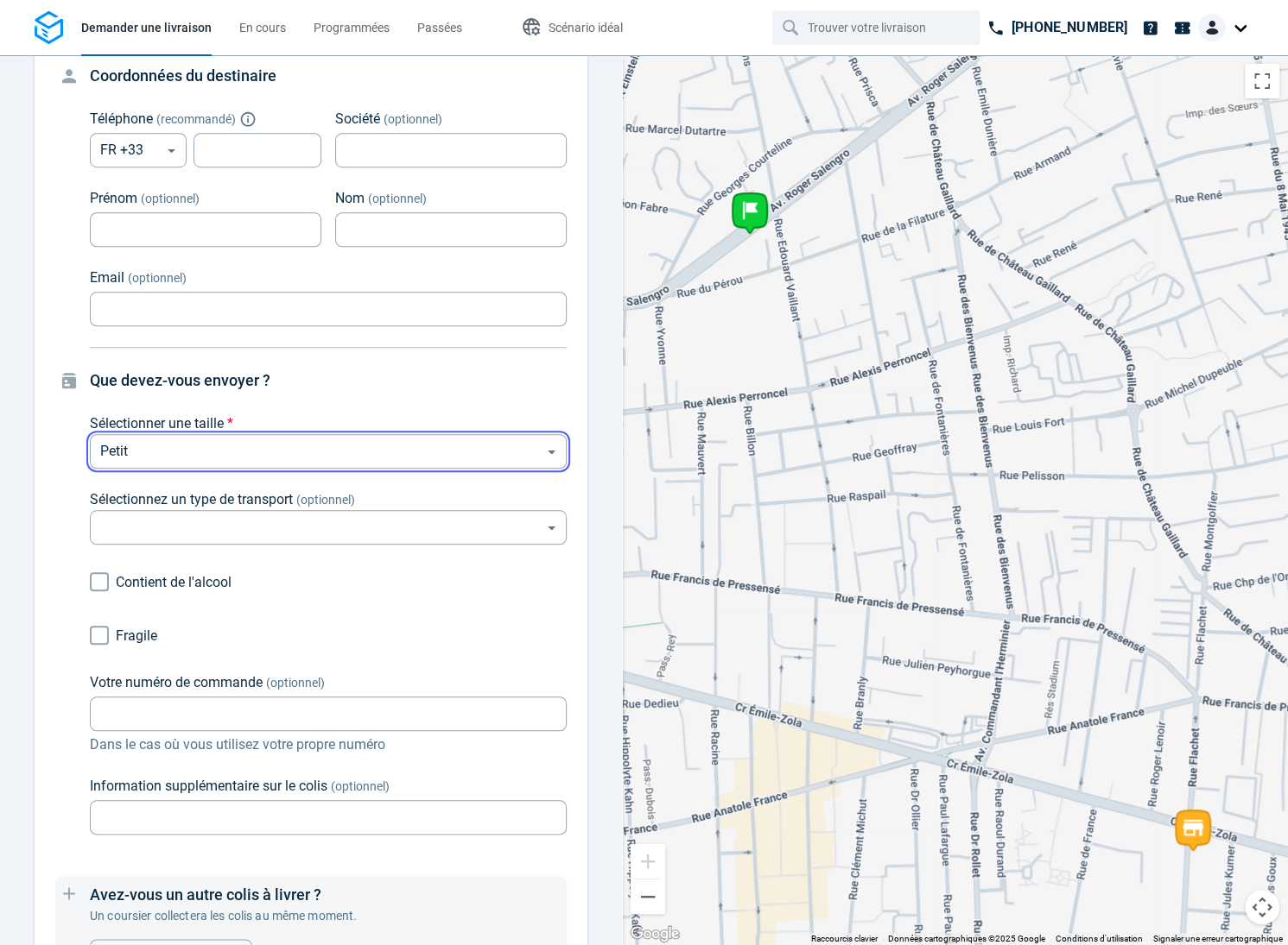
type input "small"
click at [312, 519] on body "Demander une livraison En cours Programmées Passées Scénario idéal [PHONE_NUMBE…" at bounding box center [644, 472] width 1288 height 945
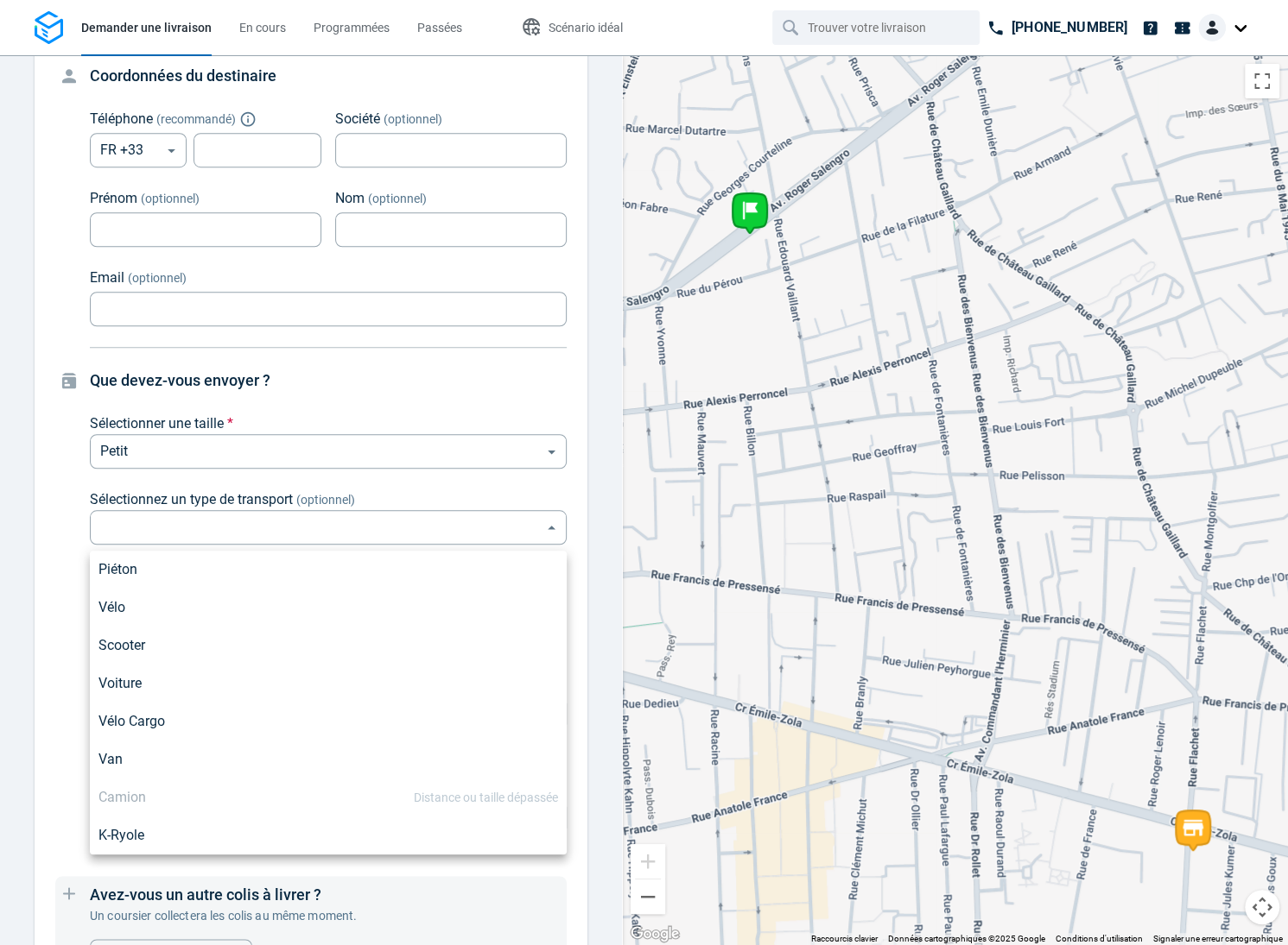
click at [193, 616] on div "Vélo" at bounding box center [328, 607] width 460 height 21
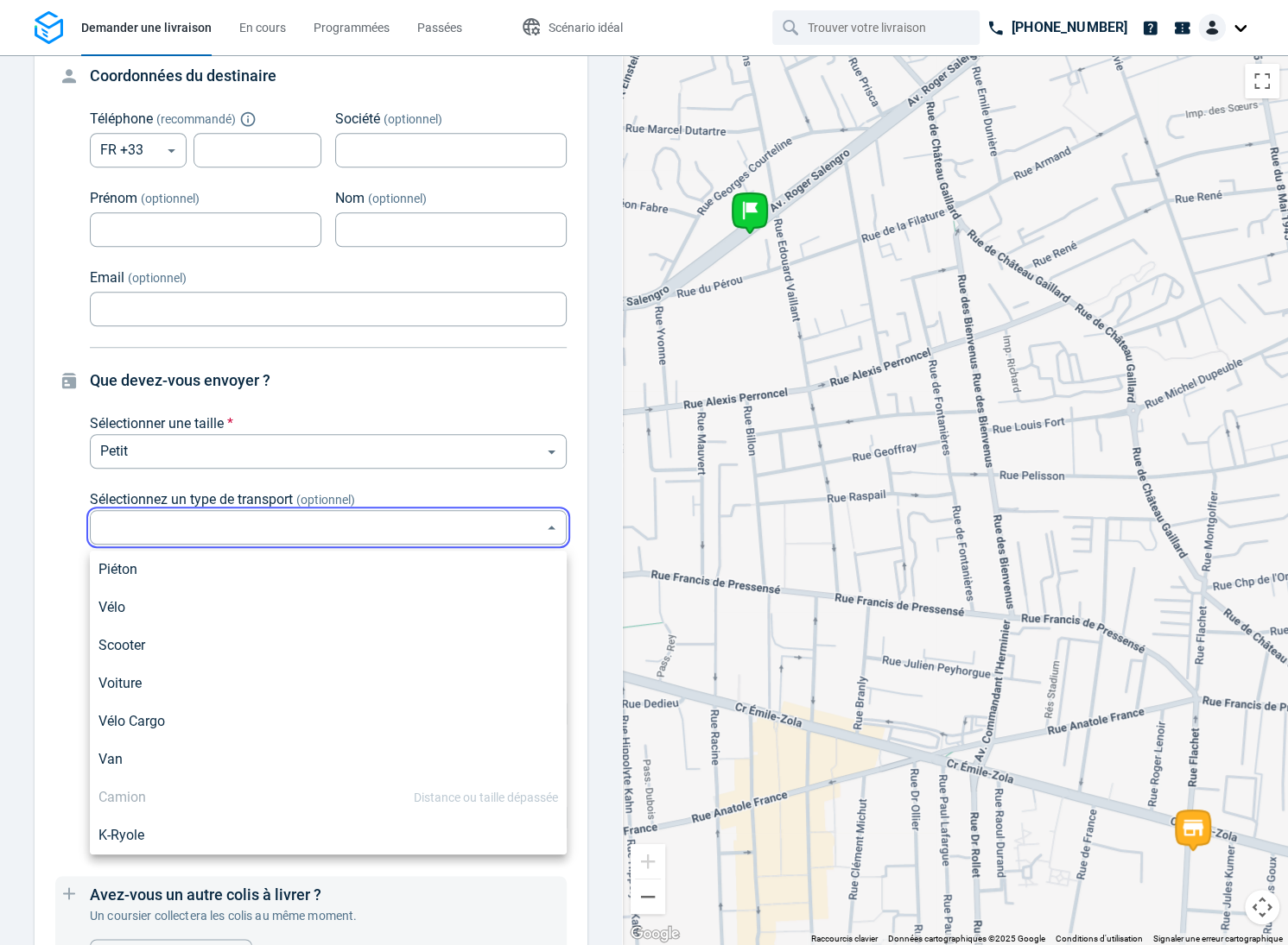
type input "bike"
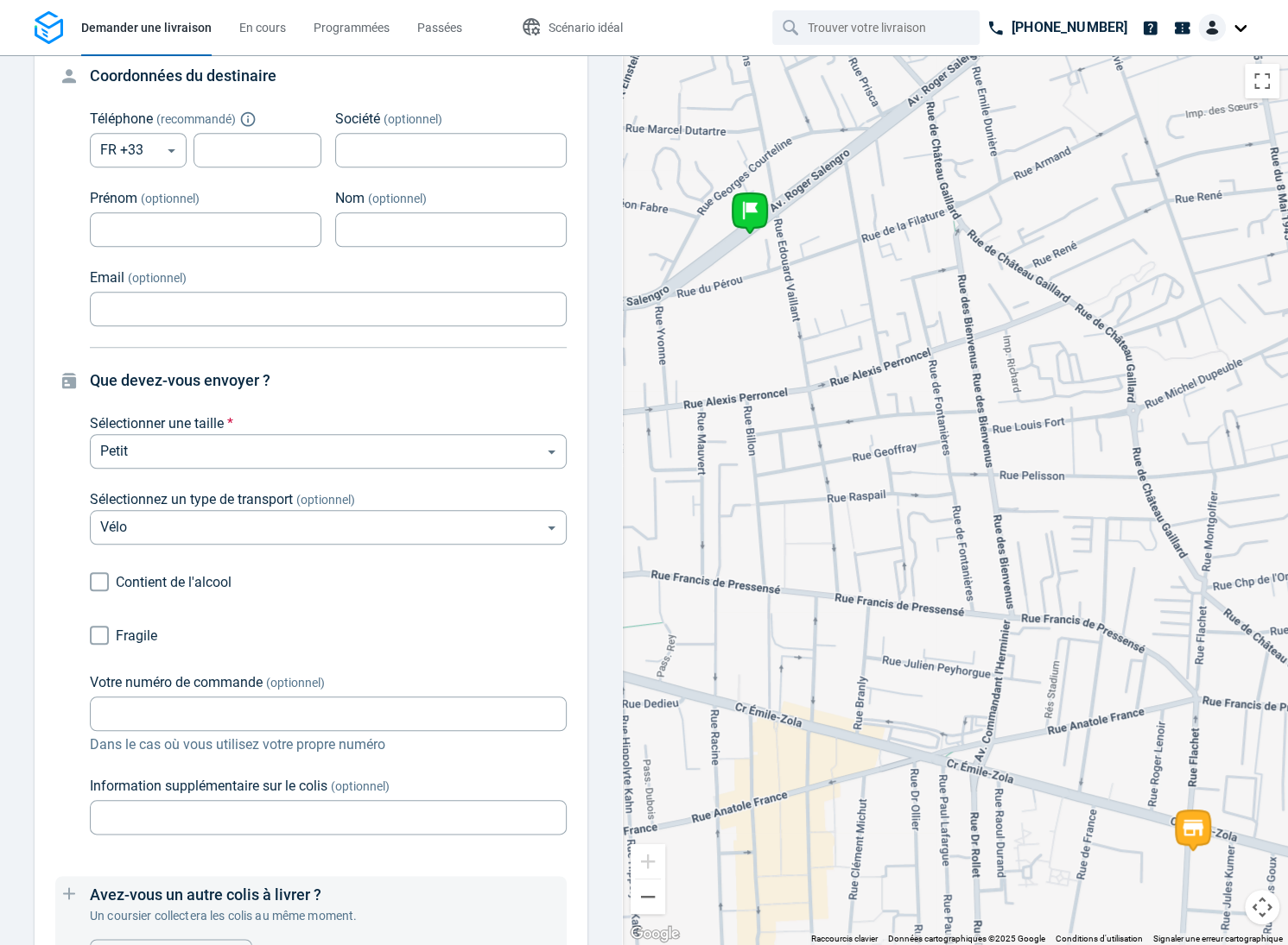
click at [64, 602] on div "Que devez-vous envoyer ? Sélectionner une taille * Petit small ​ Sélectionnez u…" at bounding box center [311, 601] width 512 height 466
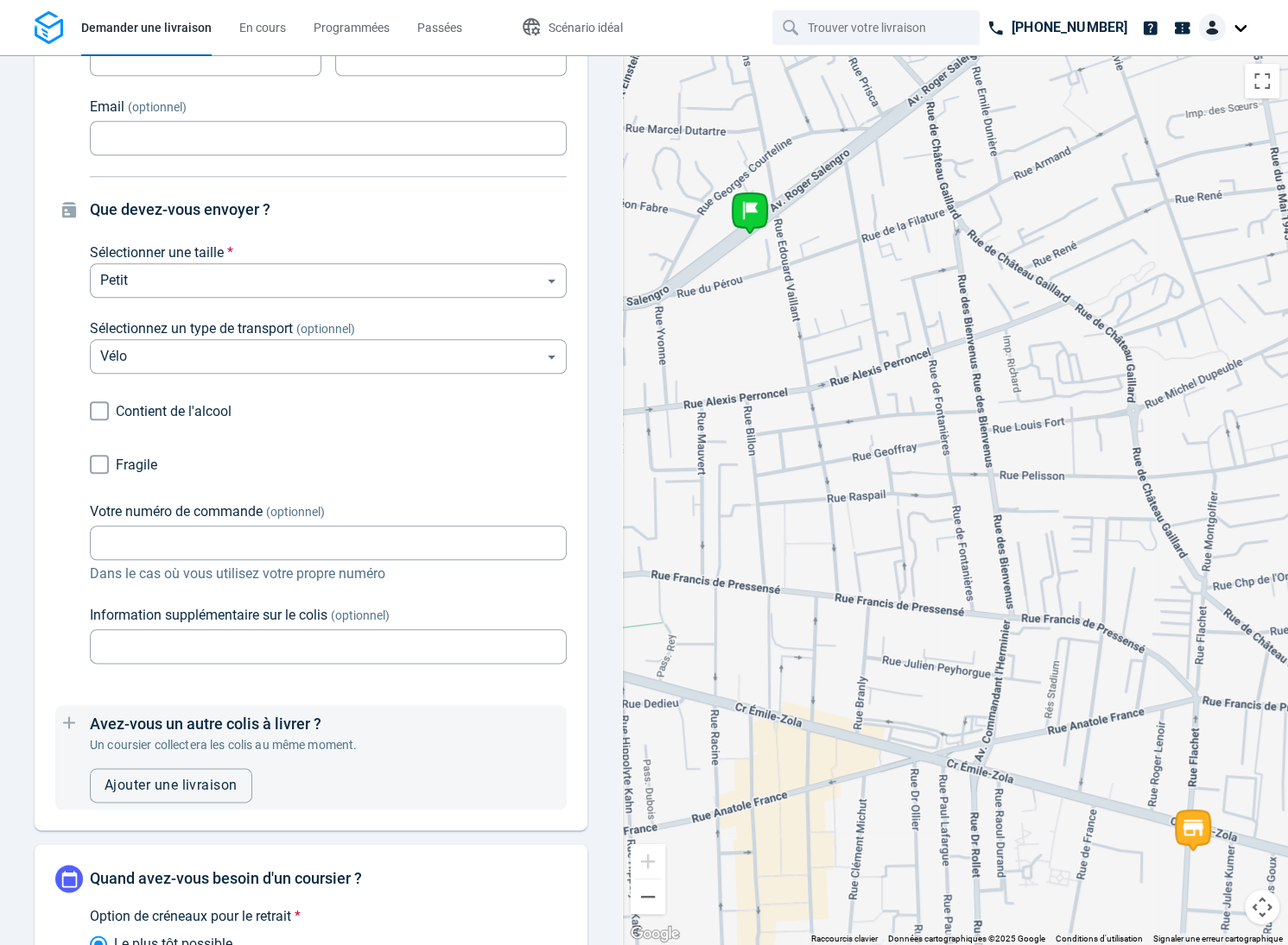
click at [99, 466] on input "Fragile" at bounding box center [99, 464] width 33 height 33
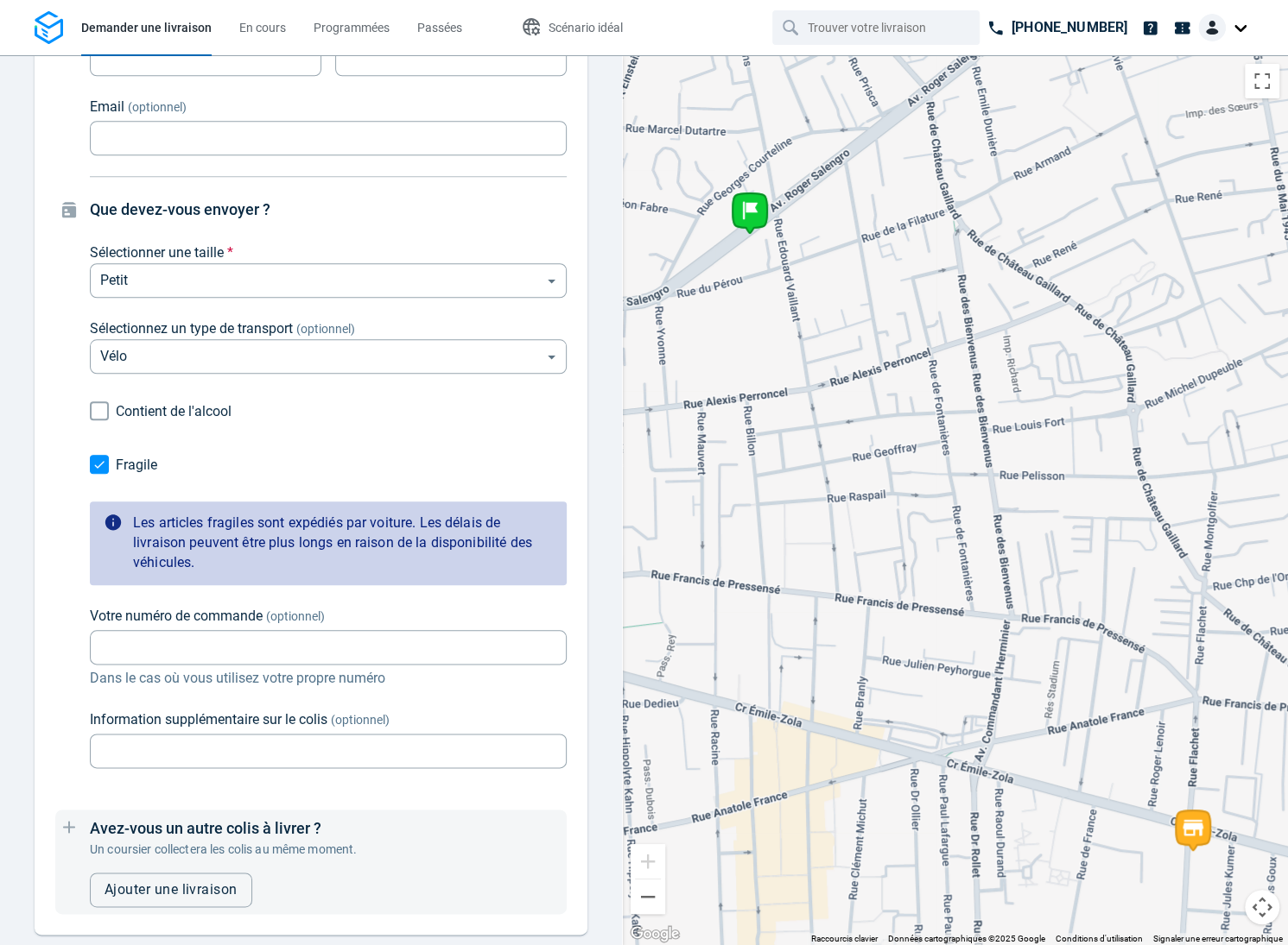
click at [49, 531] on div "A quelle adresse livrer le colis ? Chercher une adresse * [STREET_ADDRESS] [PER…" at bounding box center [311, 179] width 553 height 1512
click at [93, 468] on input "Fragile" at bounding box center [99, 464] width 33 height 33
checkbox input "false"
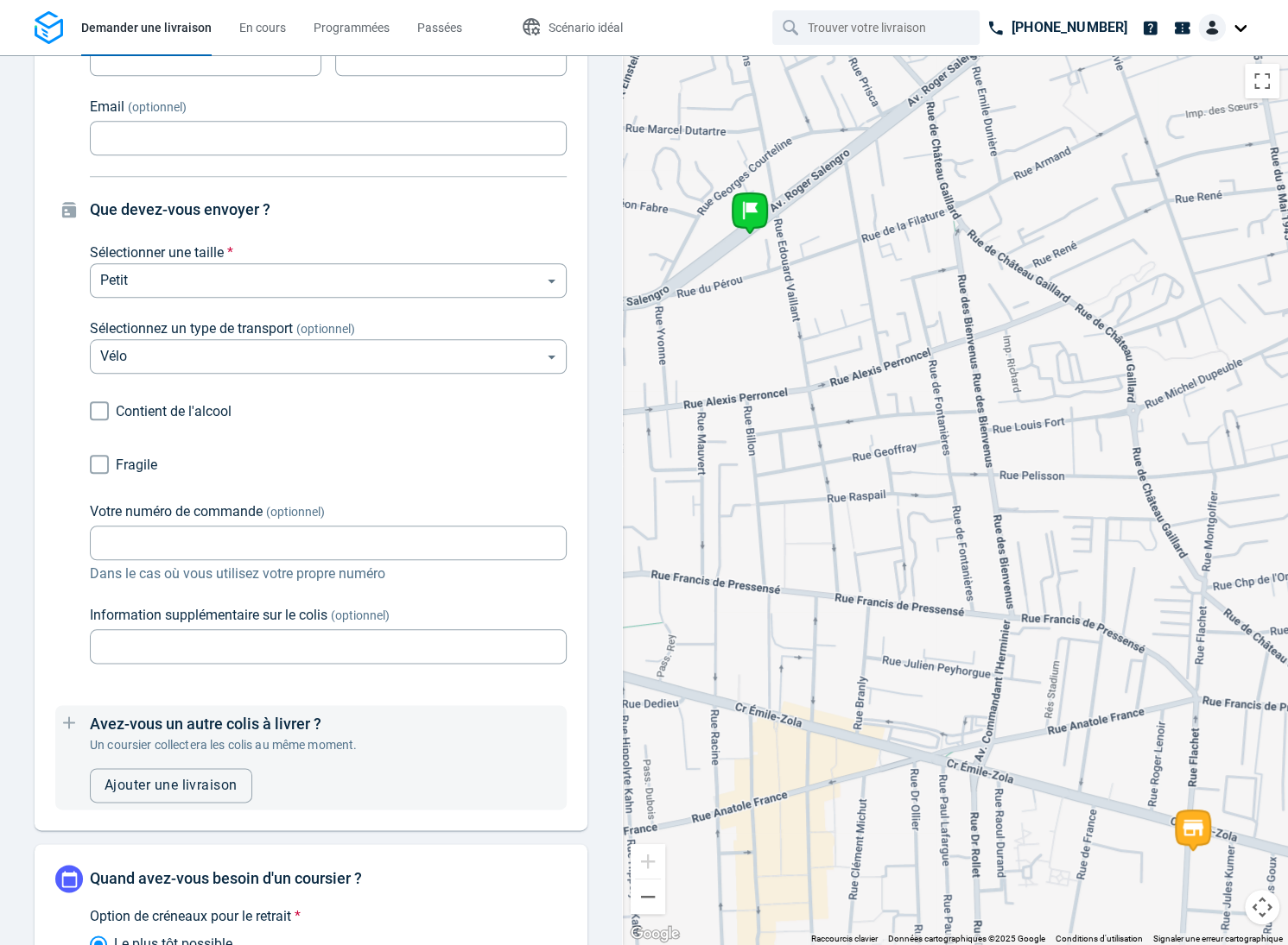
click at [47, 499] on div "A quelle adresse livrer le colis ? Chercher une adresse * [STREET_ADDRESS] [PER…" at bounding box center [311, 127] width 553 height 1407
click at [137, 547] on input "Votre numéro de commande (optionnel)" at bounding box center [327, 544] width 477 height 34
click at [47, 544] on div "A quelle adresse livrer le colis ? Chercher une adresse * [STREET_ADDRESS] [PER…" at bounding box center [311, 127] width 553 height 1407
click at [100, 551] on input "Votre numéro de commande (optionnel)" at bounding box center [327, 544] width 477 height 34
click at [14, 564] on div "Point de collecte [STREET_ADDRESS][DATE] A quelle adresse collecter le colis ? …" at bounding box center [310, 501] width 622 height 890
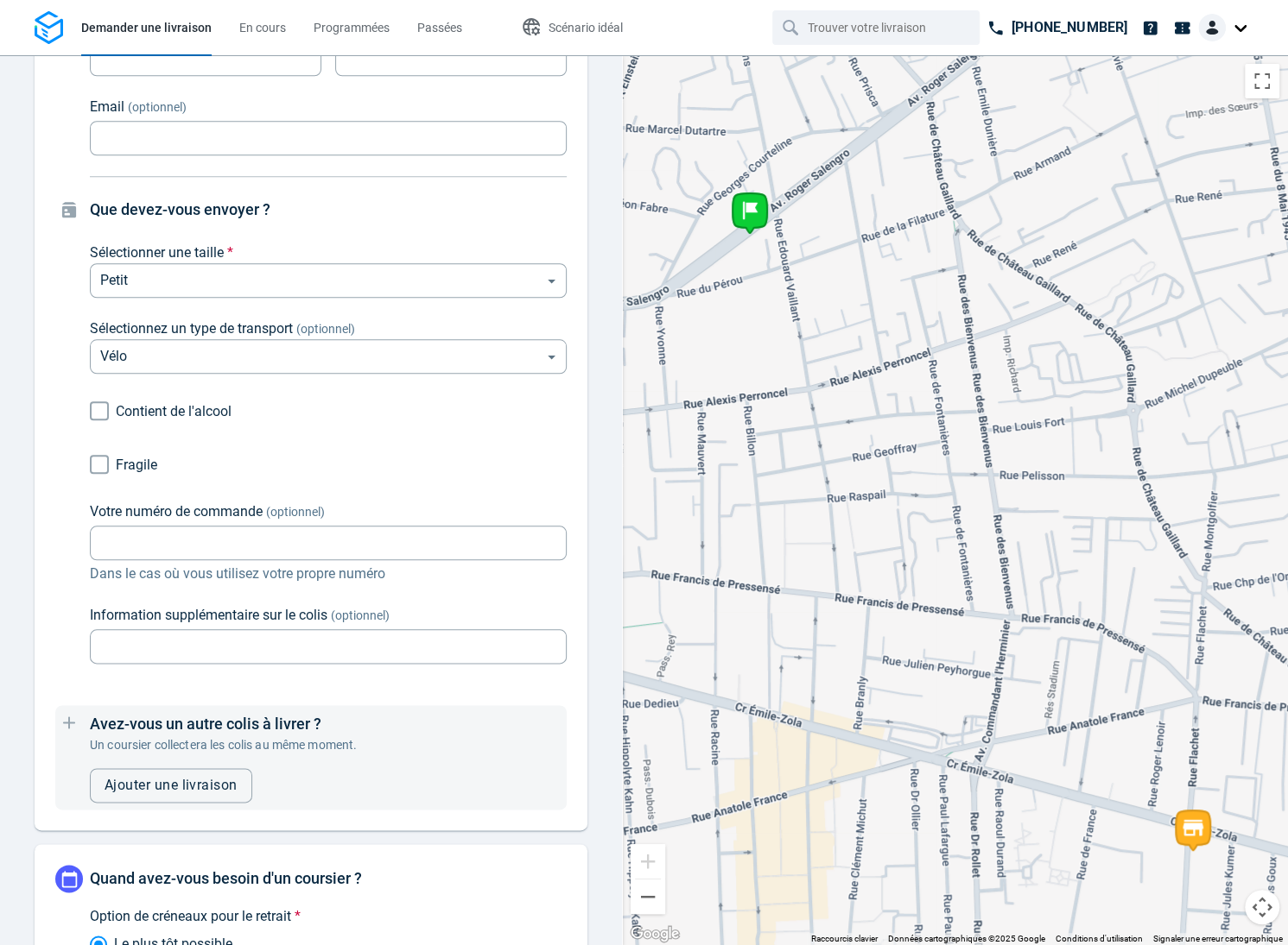
click at [64, 551] on div "Que devez-vous envoyer ? Sélectionner une taille * Petit small ​ Sélectionnez u…" at bounding box center [311, 430] width 512 height 466
click at [121, 542] on input "Votre numéro de commande (optionnel)" at bounding box center [327, 544] width 477 height 34
click at [92, 546] on input "Votre numéro de commande (optionnel)" at bounding box center [327, 544] width 477 height 34
click at [219, 544] on input "Votre numéro de commande (optionnel)" at bounding box center [327, 544] width 477 height 34
click at [94, 562] on div "Votre numéro de commande (optionnel) Votre numéro de commande (optionnel) Dans …" at bounding box center [327, 543] width 477 height 83
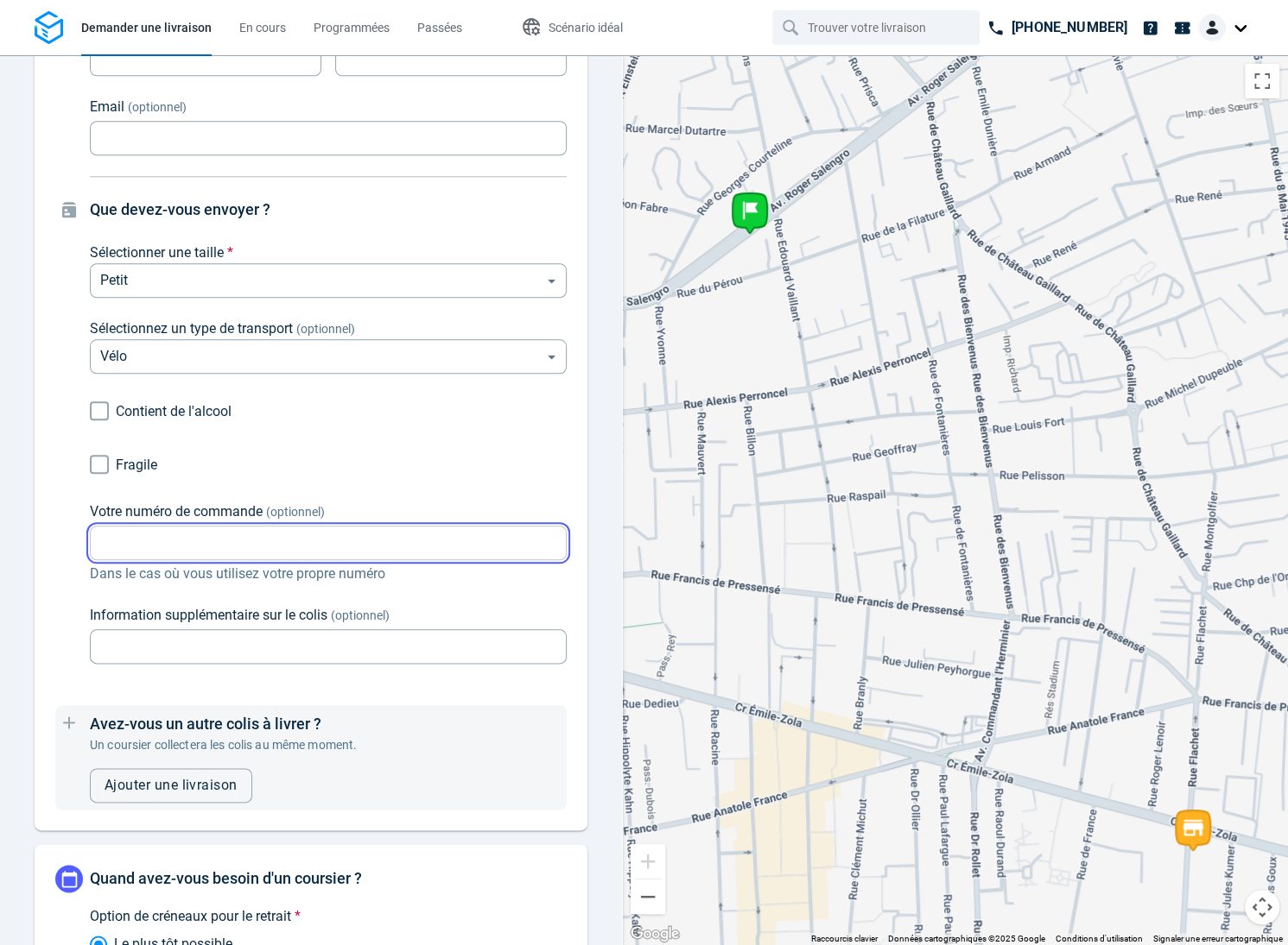
click at [212, 544] on input "Votre numéro de commande (optionnel)" at bounding box center [327, 544] width 477 height 34
click at [67, 578] on div "Que devez-vous envoyer ? Sélectionner une taille * Petit small ​ Sélectionnez u…" at bounding box center [311, 430] width 512 height 466
click at [148, 559] on input "Votre numéro de commande (optionnel)" at bounding box center [327, 544] width 477 height 34
click at [18, 578] on div "Point de collecte [STREET_ADDRESS][DATE] A quelle adresse collecter le colis ? …" at bounding box center [310, 501] width 622 height 890
click at [172, 565] on span "Dans le cas où vous utilisez votre propre numéro" at bounding box center [327, 574] width 477 height 21
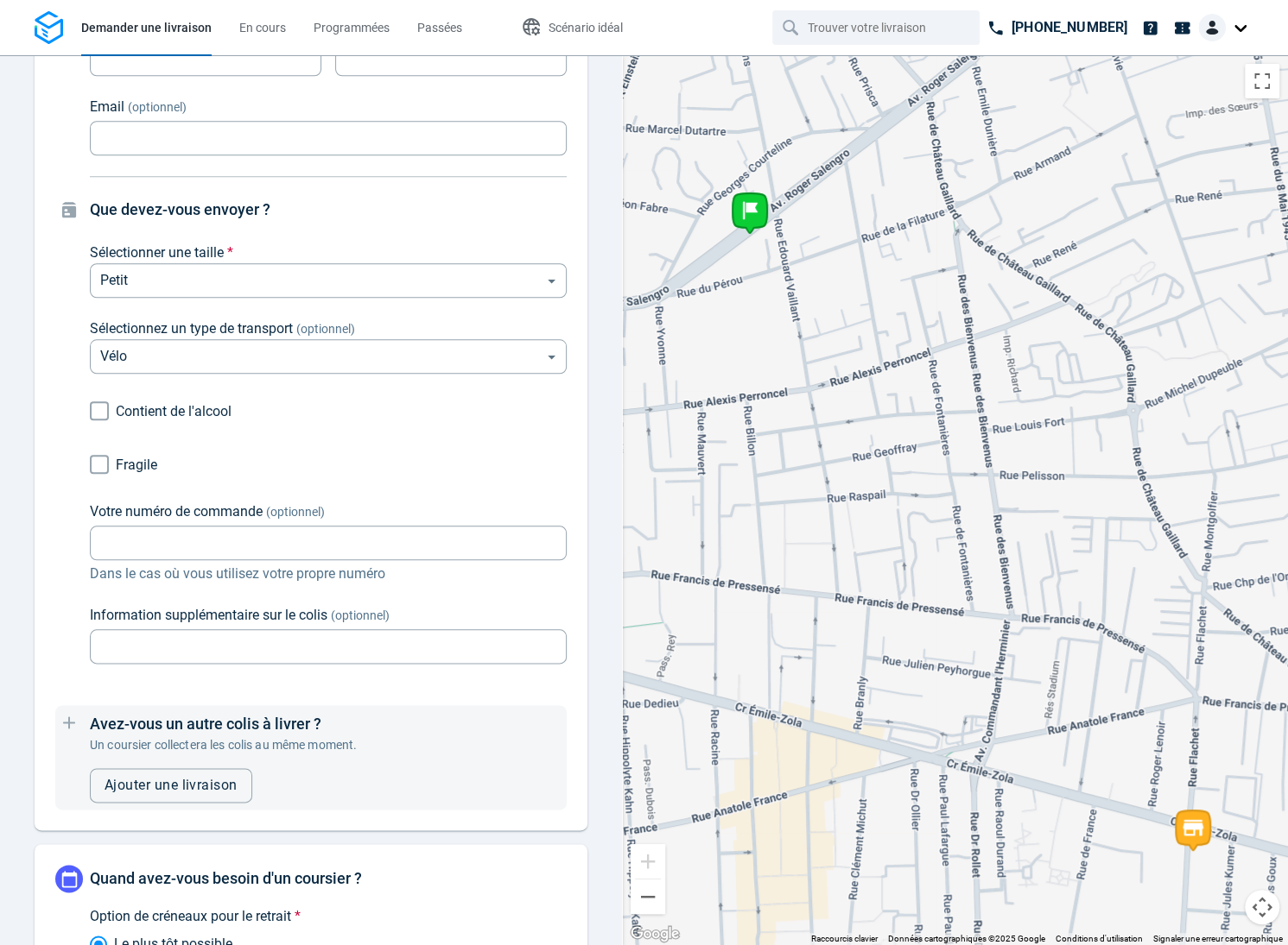
click at [174, 561] on div "Votre numéro de commande (optionnel) Votre numéro de commande (optionnel) Dans …" at bounding box center [327, 543] width 477 height 83
click at [182, 545] on input "Votre numéro de commande (optionnel)" at bounding box center [327, 544] width 477 height 34
click at [53, 557] on div "A quelle adresse livrer le colis ? Chercher une adresse * [STREET_ADDRESS] [PER…" at bounding box center [311, 127] width 553 height 1407
